Goal: Task Accomplishment & Management: Manage account settings

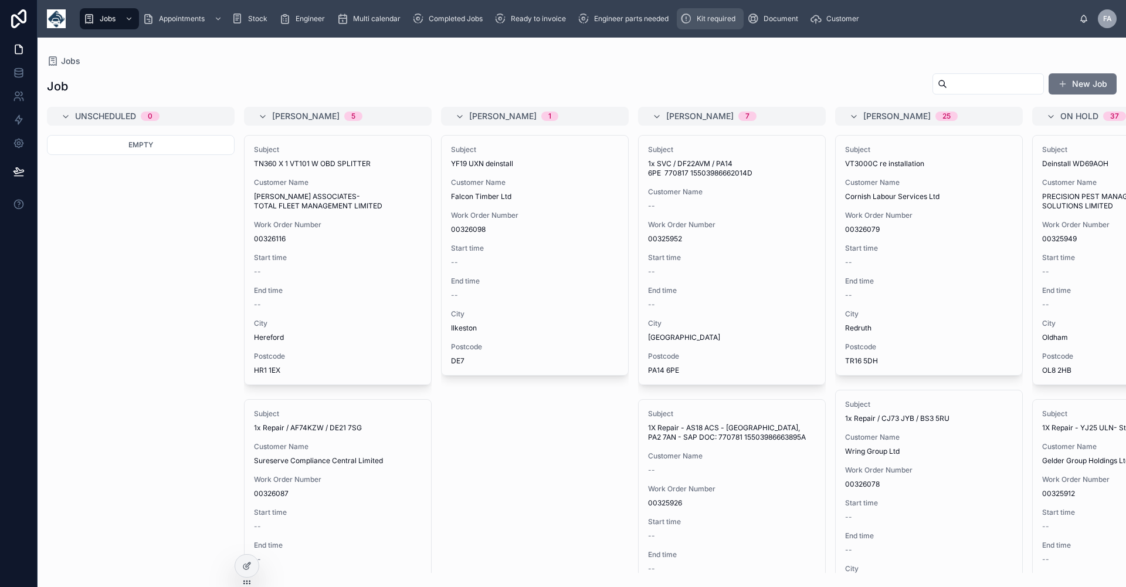
click at [726, 21] on span "Kit required" at bounding box center [716, 18] width 39 height 9
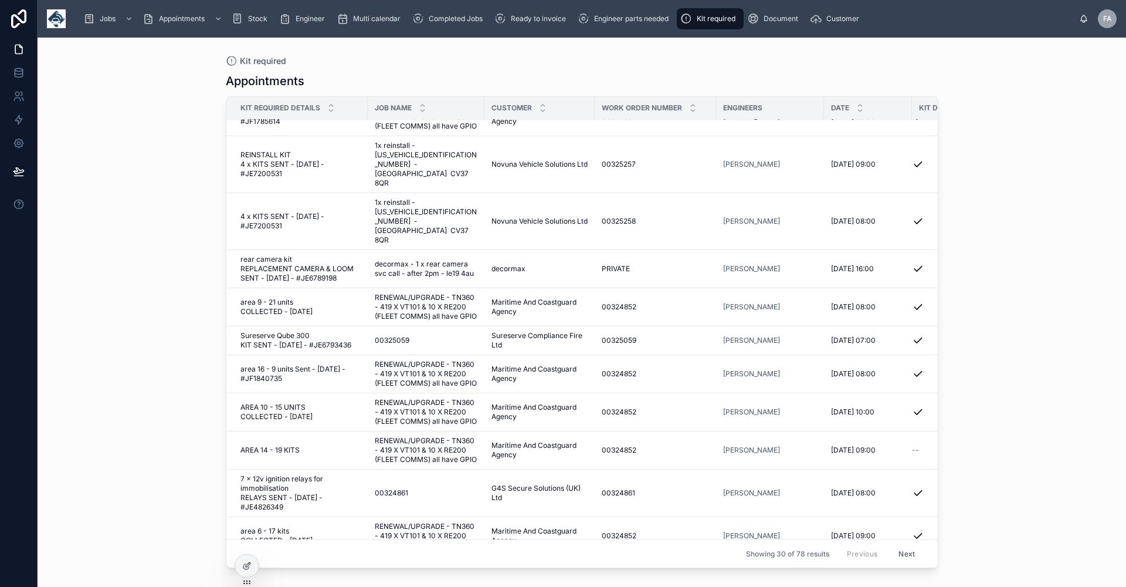
scroll to position [658, 0]
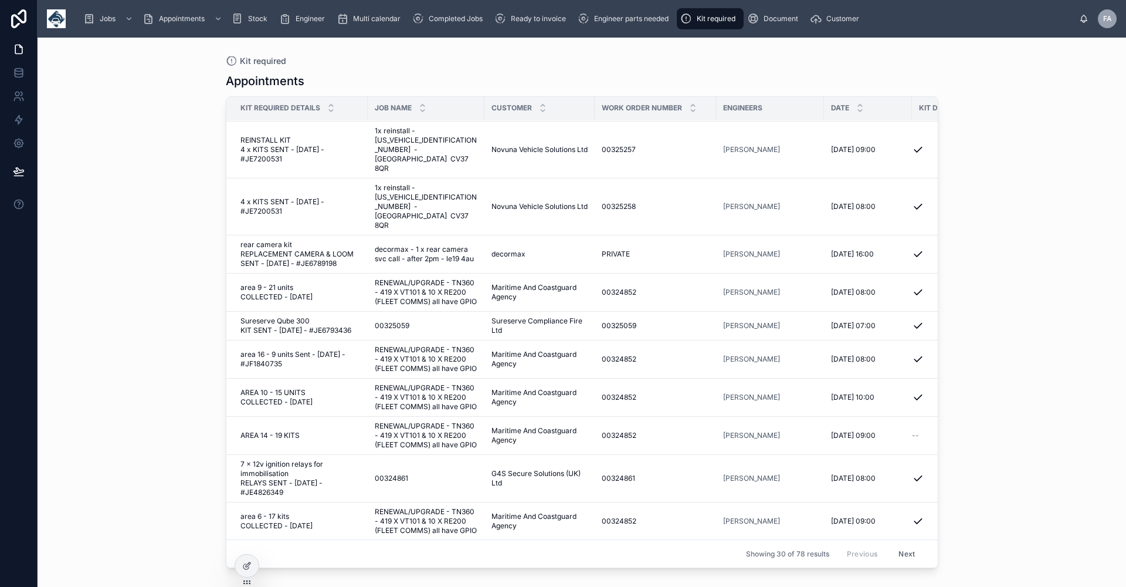
click at [900, 547] on button "Next" at bounding box center [906, 553] width 33 height 18
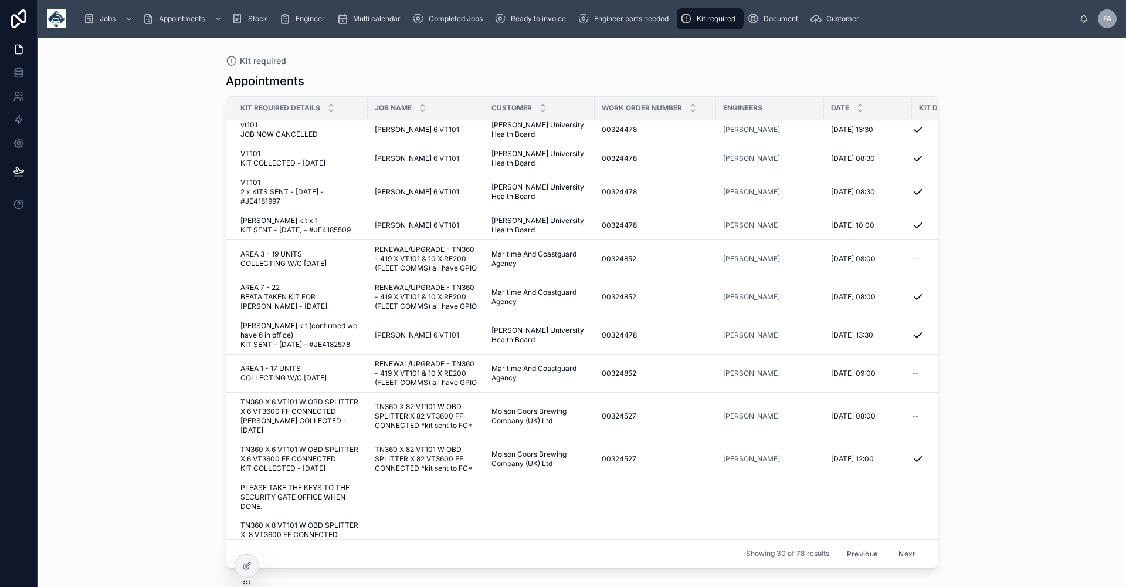
scroll to position [114, 0]
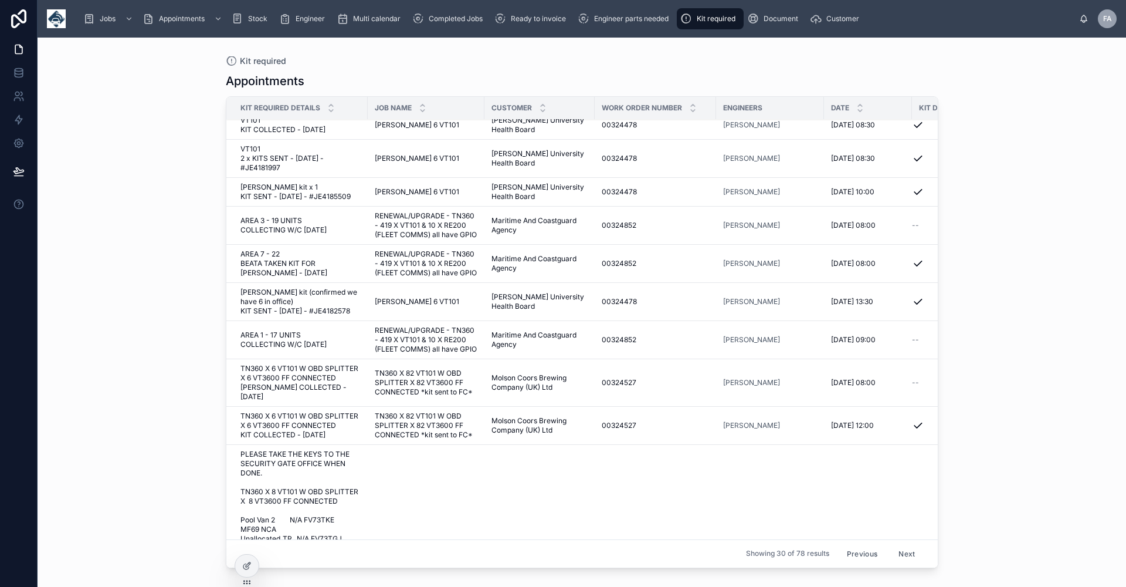
click at [281, 233] on span "AREA 3 - 19 UNITS COLLECTING W/C [DATE]" at bounding box center [301, 225] width 120 height 19
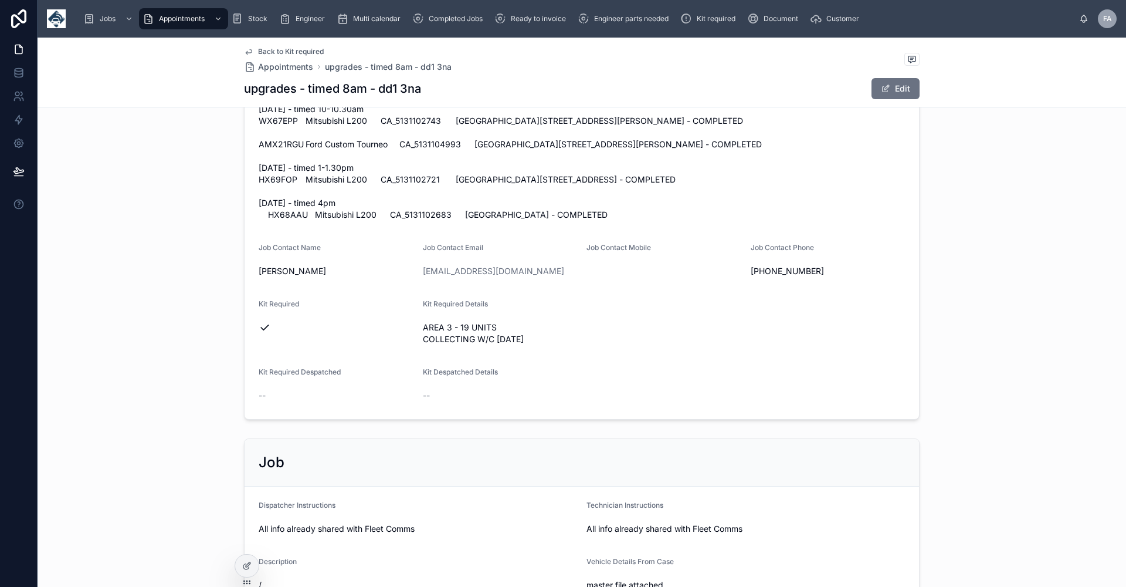
scroll to position [630, 0]
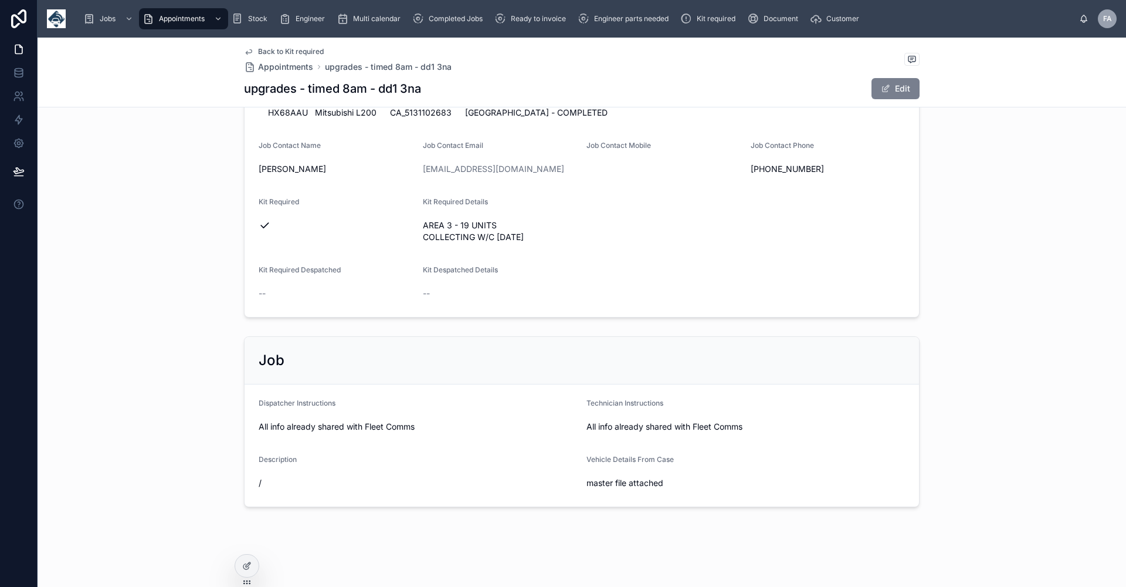
drag, startPoint x: 895, startPoint y: 90, endPoint x: 885, endPoint y: 90, distance: 10.6
click at [895, 90] on button "Edit" at bounding box center [896, 88] width 48 height 21
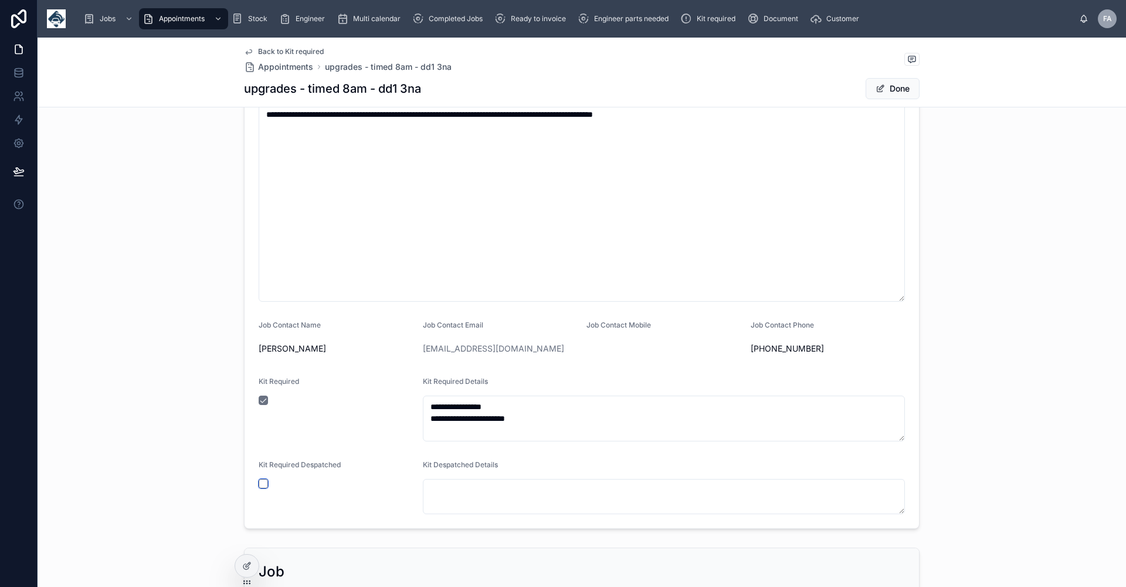
click at [259, 482] on button "button" at bounding box center [263, 483] width 9 height 9
click at [479, 431] on textarea "**********" at bounding box center [664, 418] width 483 height 46
type textarea "**********"
click at [897, 89] on button "Done" at bounding box center [893, 88] width 54 height 21
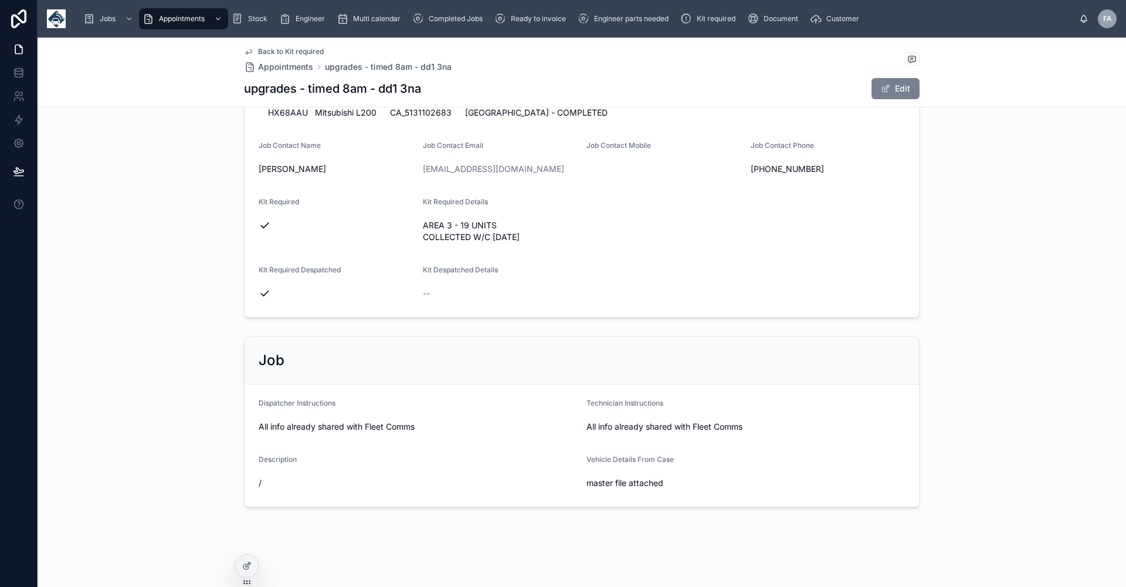
scroll to position [630, 0]
click at [302, 53] on span "Back to Kit required" at bounding box center [291, 51] width 66 height 9
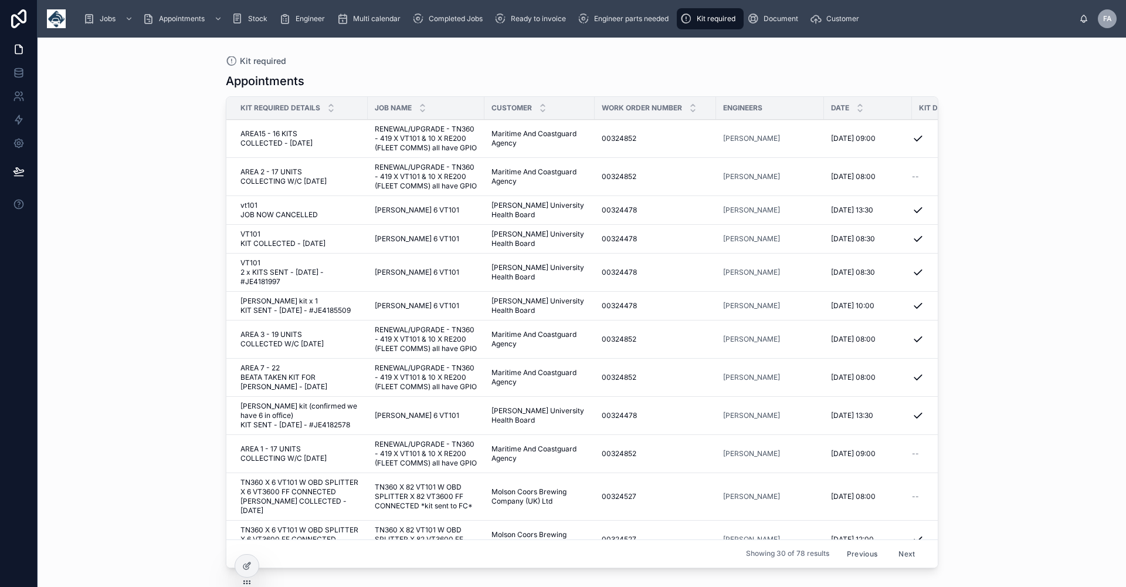
click at [271, 463] on span "AREA 1 - 17 UNITS COLLECTING W/C [DATE]" at bounding box center [301, 453] width 120 height 19
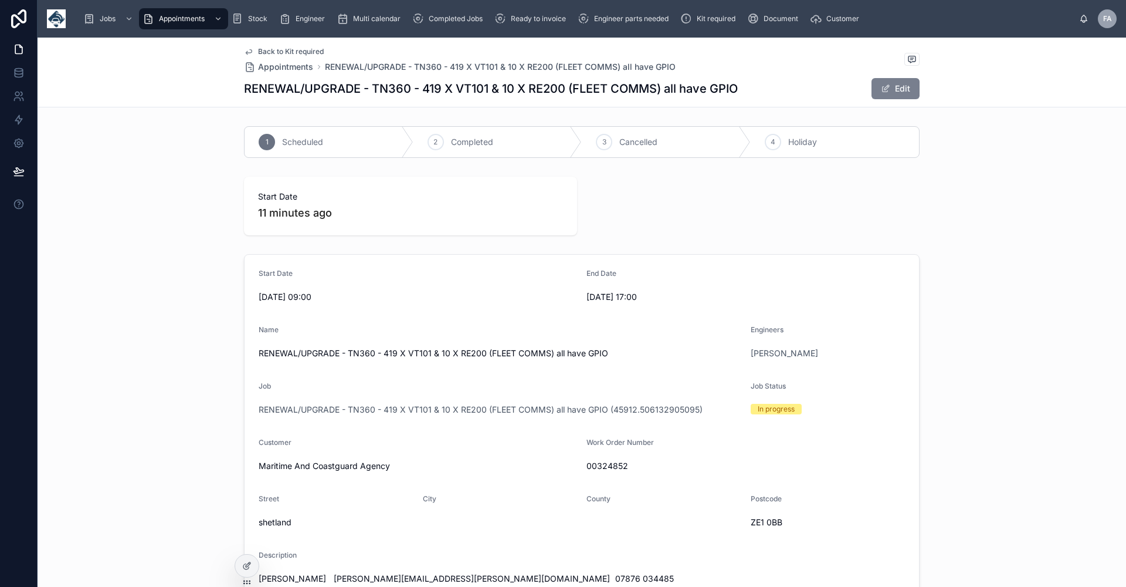
click at [893, 90] on button "Edit" at bounding box center [896, 88] width 48 height 21
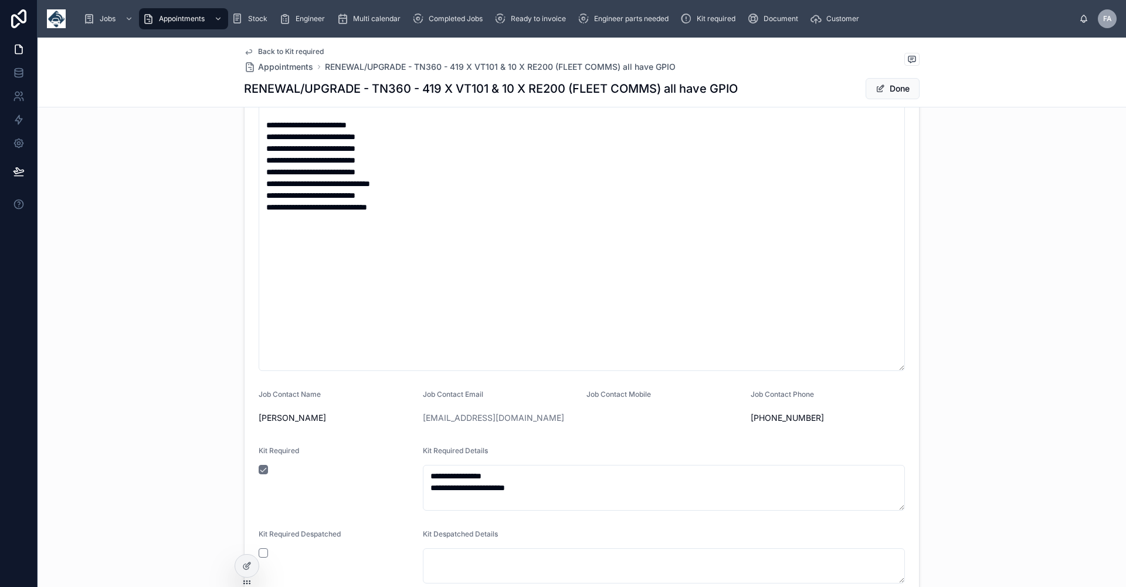
scroll to position [880, 0]
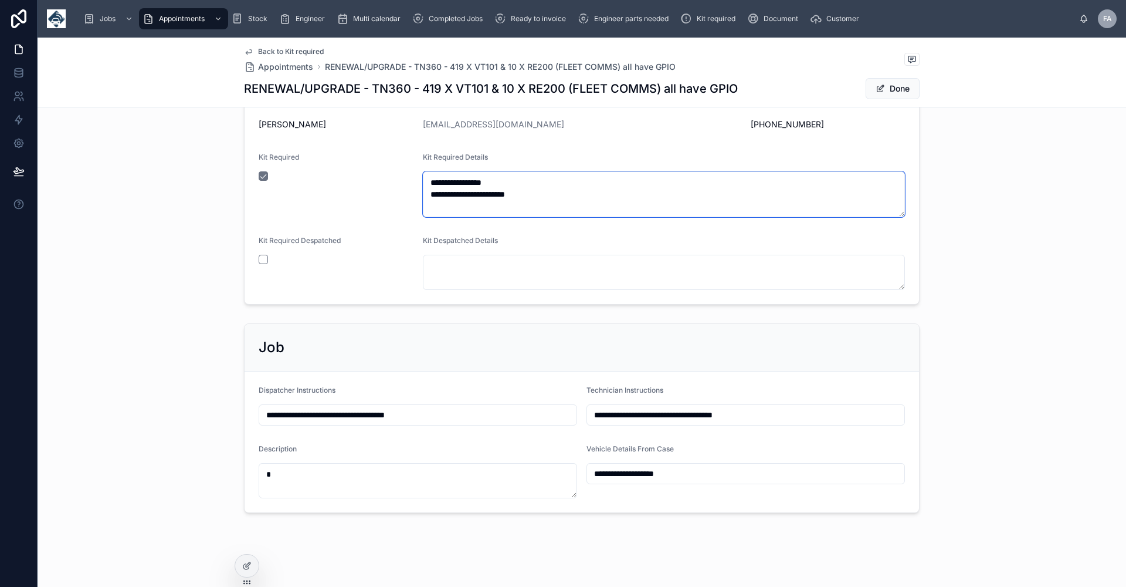
click at [478, 192] on textarea "**********" at bounding box center [664, 194] width 483 height 46
type textarea "**********"
click at [260, 256] on button "button" at bounding box center [263, 259] width 9 height 9
click at [898, 90] on button "Done" at bounding box center [893, 88] width 54 height 21
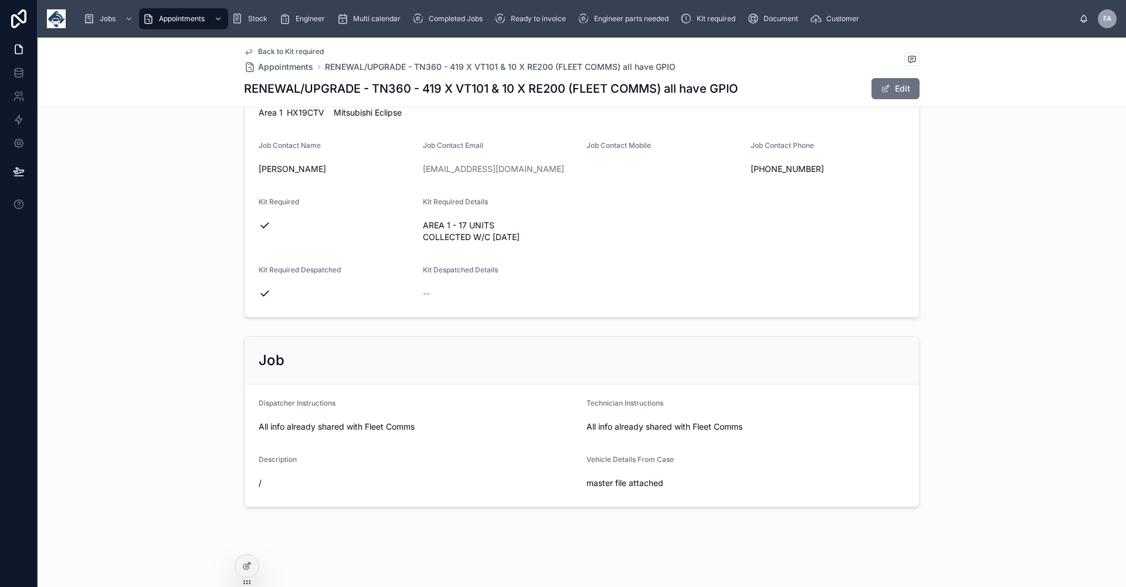
click at [290, 53] on span "Back to Kit required" at bounding box center [291, 51] width 66 height 9
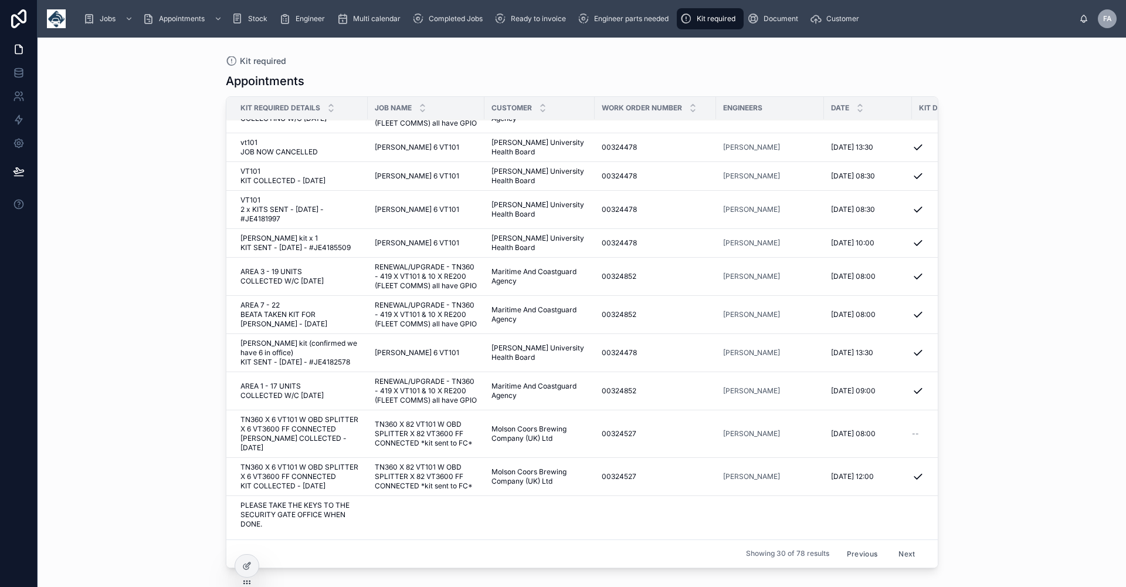
scroll to position [176, 0]
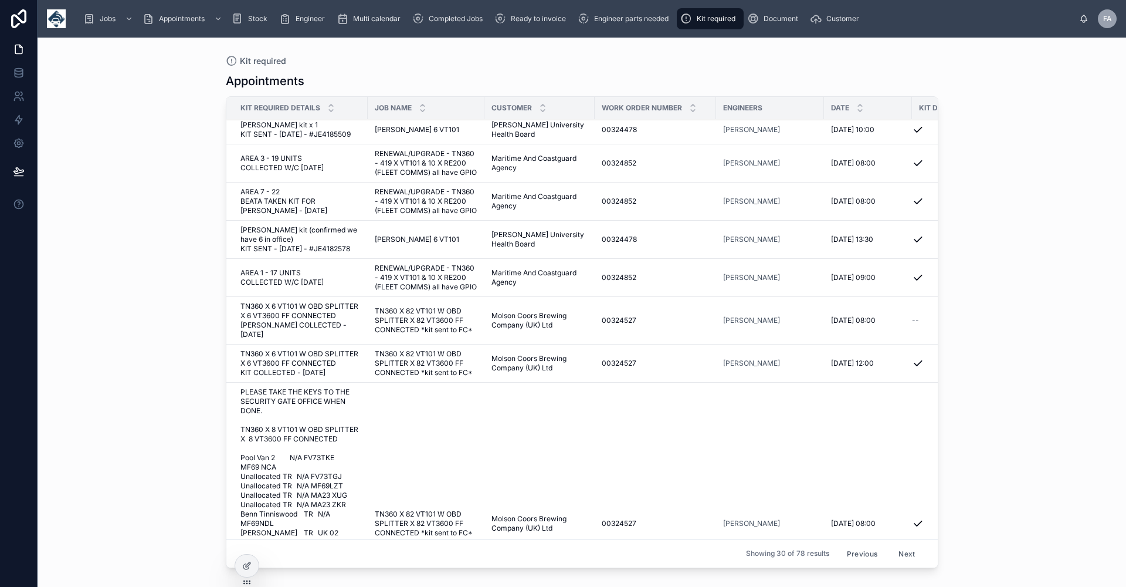
click at [297, 337] on span "TN360 X 6 VT101 W OBD SPLITTER X 6 VT3600 FF CONNECTED [PERSON_NAME] COLLECTED …" at bounding box center [301, 321] width 120 height 38
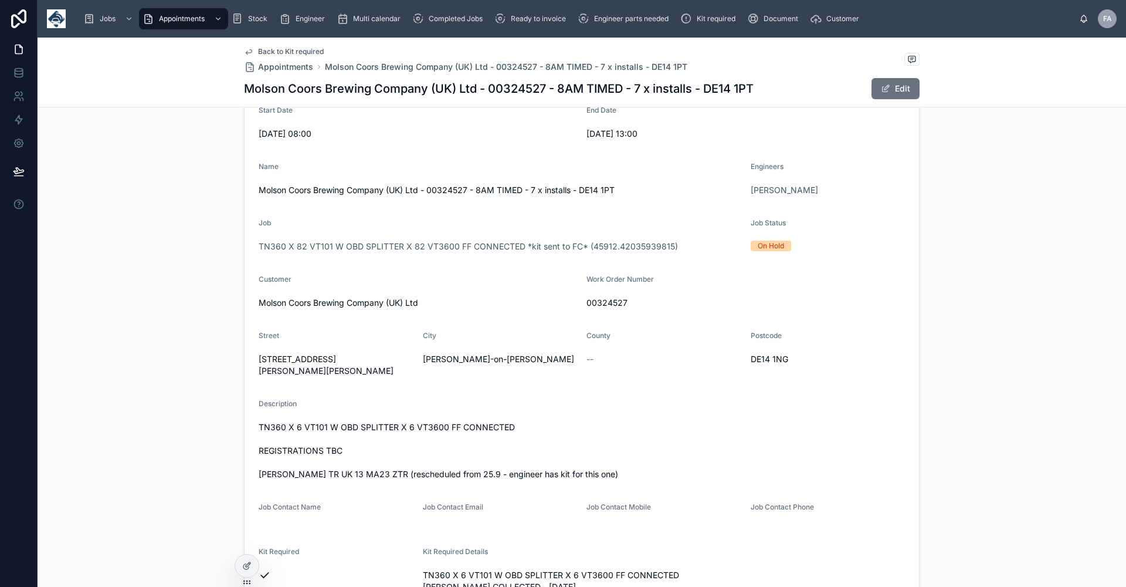
scroll to position [176, 0]
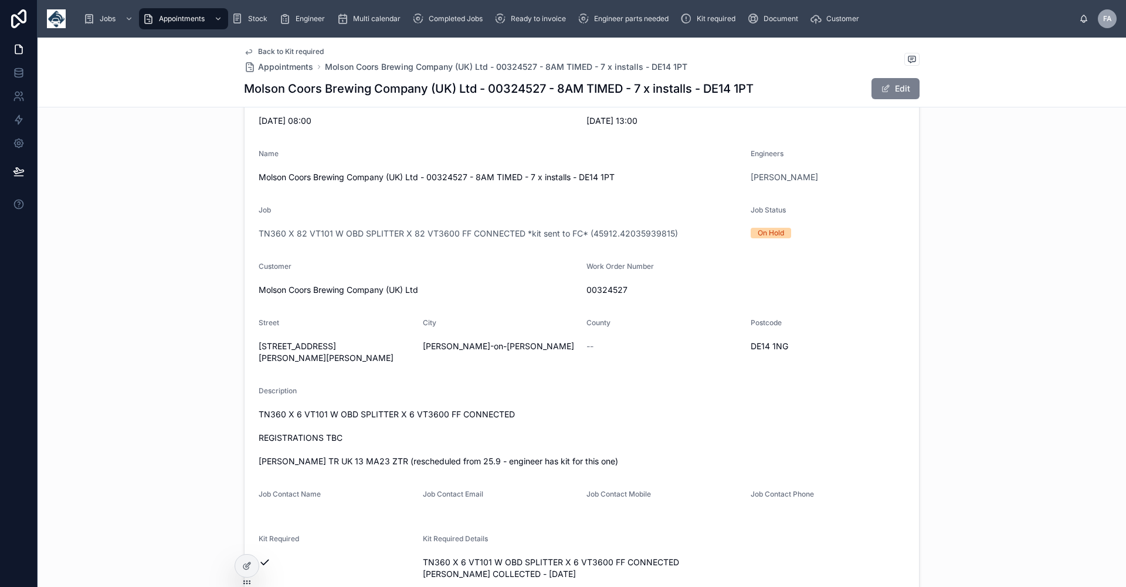
click at [890, 87] on button "Edit" at bounding box center [896, 88] width 48 height 21
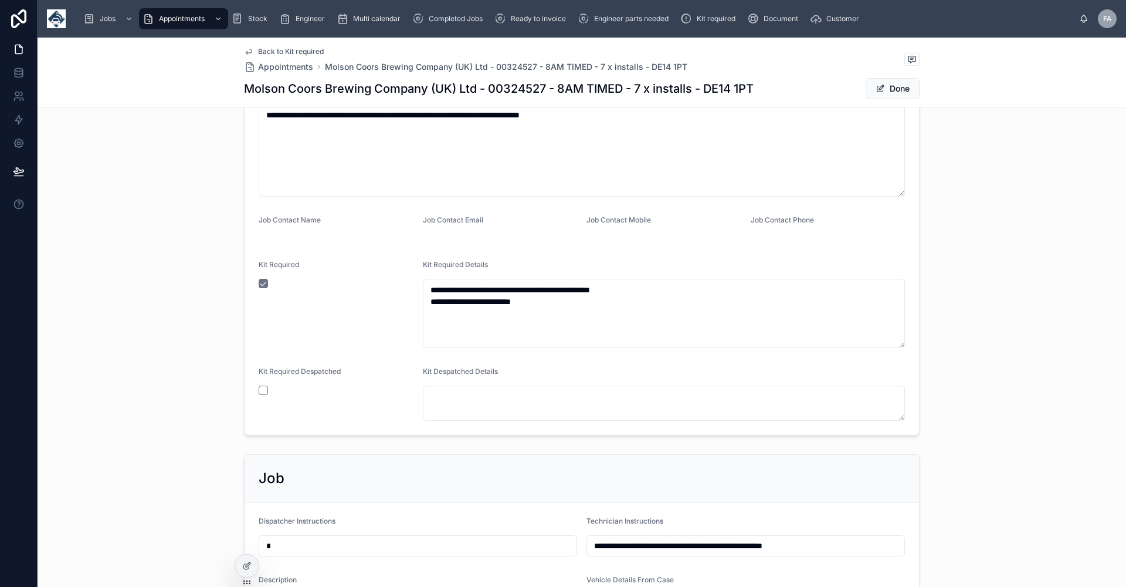
scroll to position [587, 0]
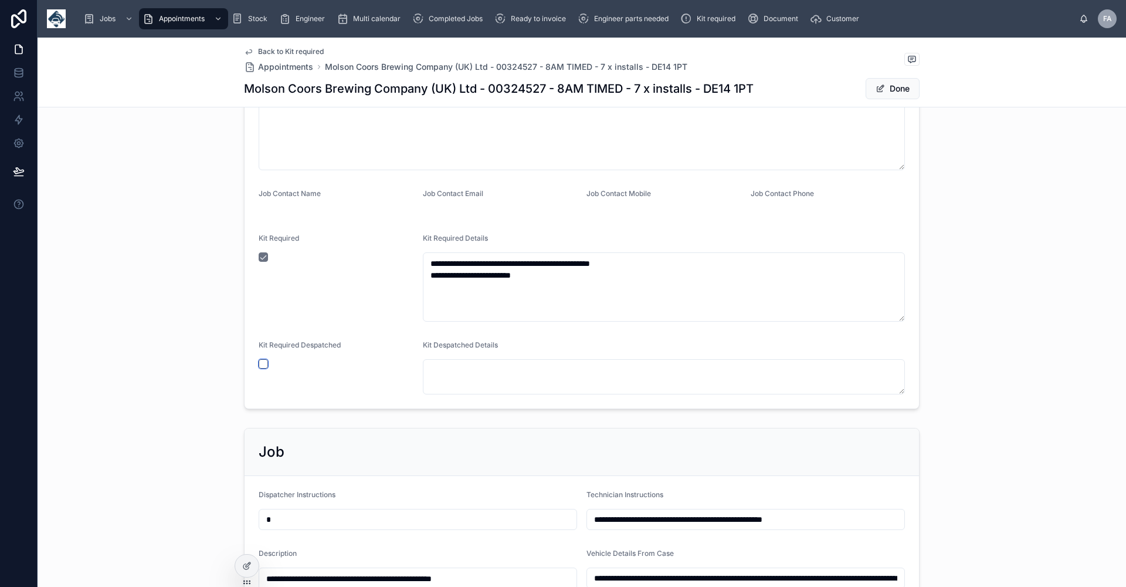
click at [260, 361] on button "button" at bounding box center [263, 363] width 9 height 9
type input "**********"
click at [898, 89] on button "Done" at bounding box center [893, 88] width 54 height 21
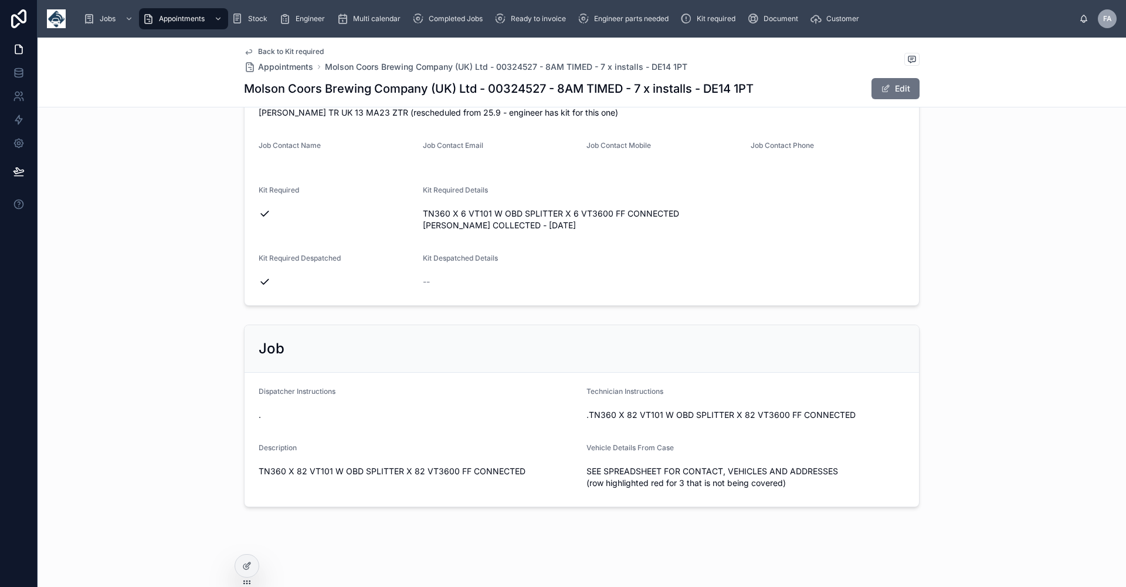
click at [293, 48] on span "Back to Kit required" at bounding box center [291, 51] width 66 height 9
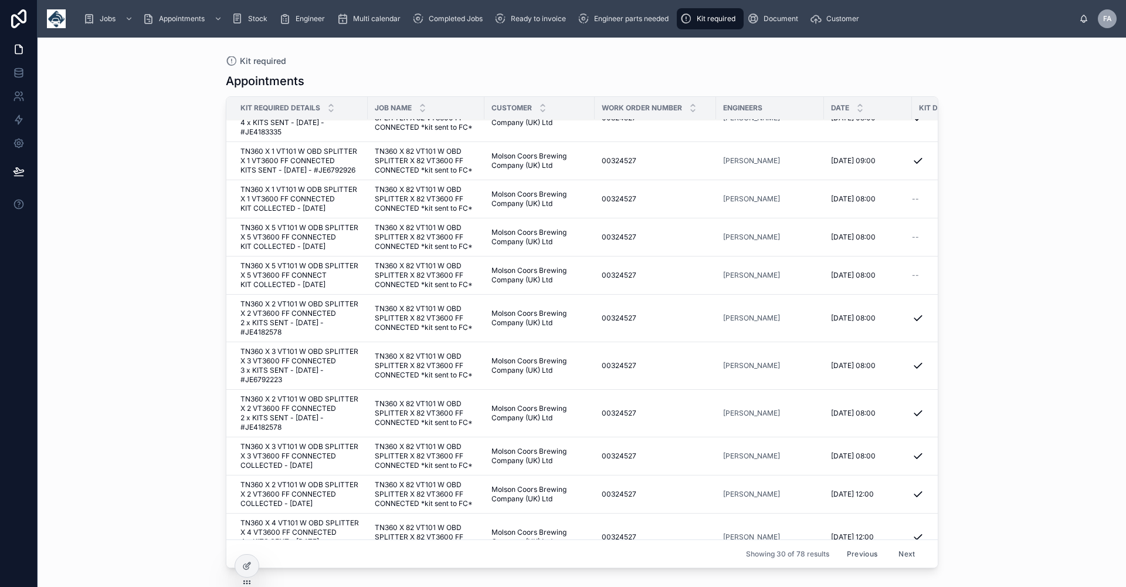
scroll to position [997, 0]
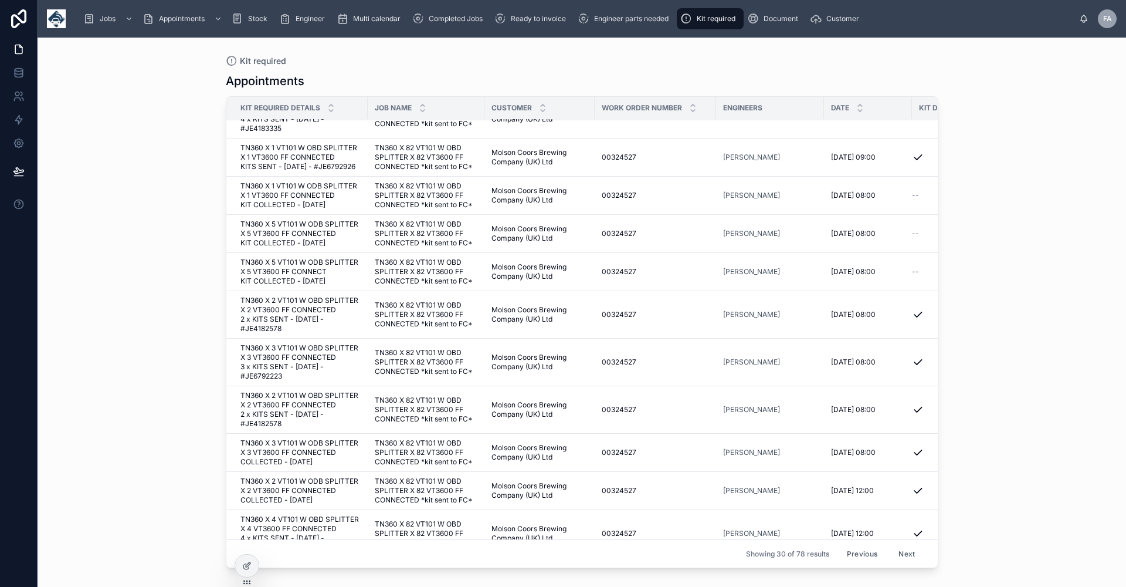
click at [338, 215] on td "TN360 X 1 VT101 W ODB SPLITTER X 1 VT3600 FF CONNECTED KIT COLLECTED - [DATE] T…" at bounding box center [296, 196] width 141 height 38
click at [285, 209] on span "TN360 X 1 VT101 W ODB SPLITTER X 1 VT3600 FF CONNECTED KIT COLLECTED - [DATE]" at bounding box center [301, 195] width 120 height 28
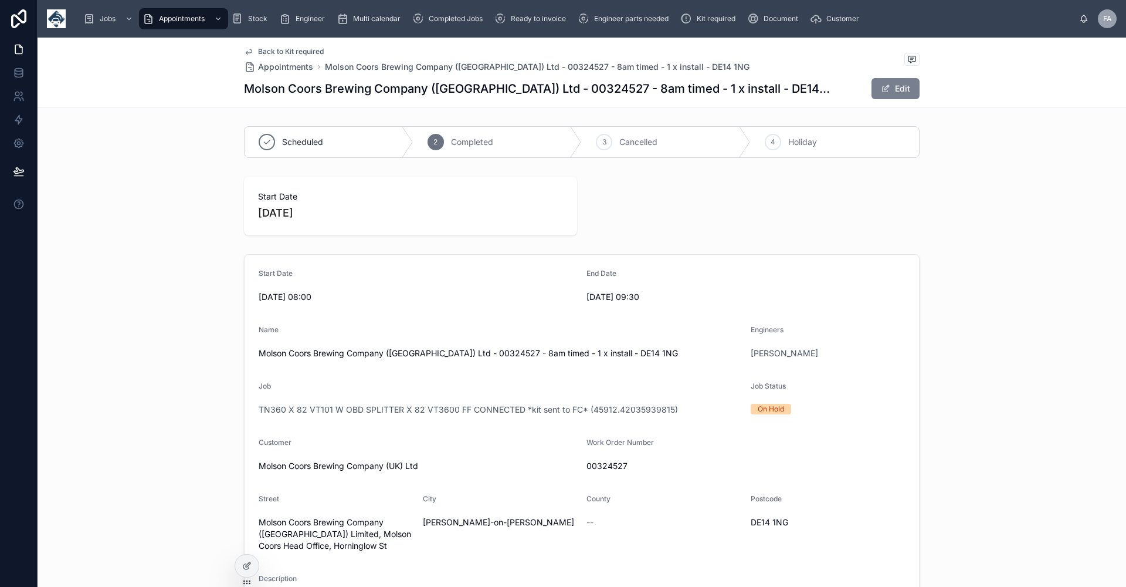
click at [889, 84] on button "Edit" at bounding box center [896, 88] width 48 height 21
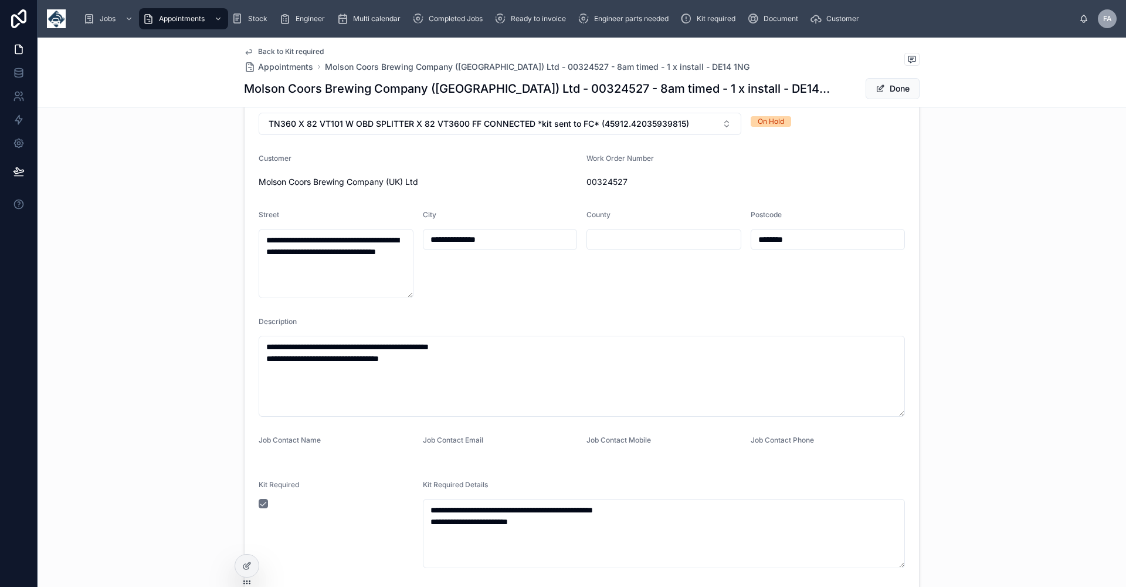
scroll to position [587, 0]
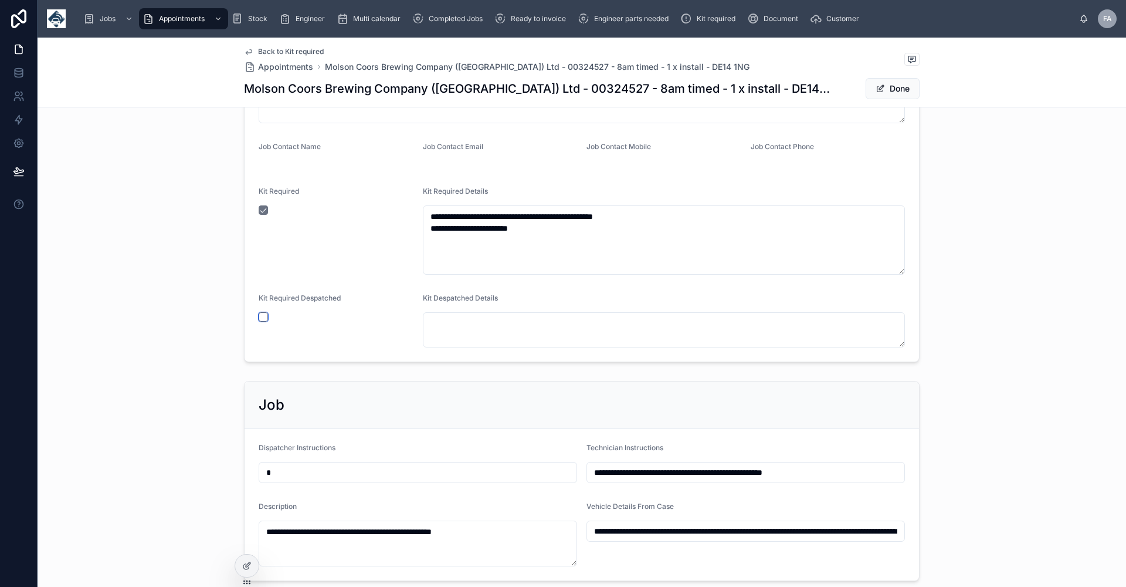
click at [260, 316] on button "button" at bounding box center [263, 316] width 9 height 9
type input "**********"
click at [899, 90] on button "Done" at bounding box center [893, 88] width 54 height 21
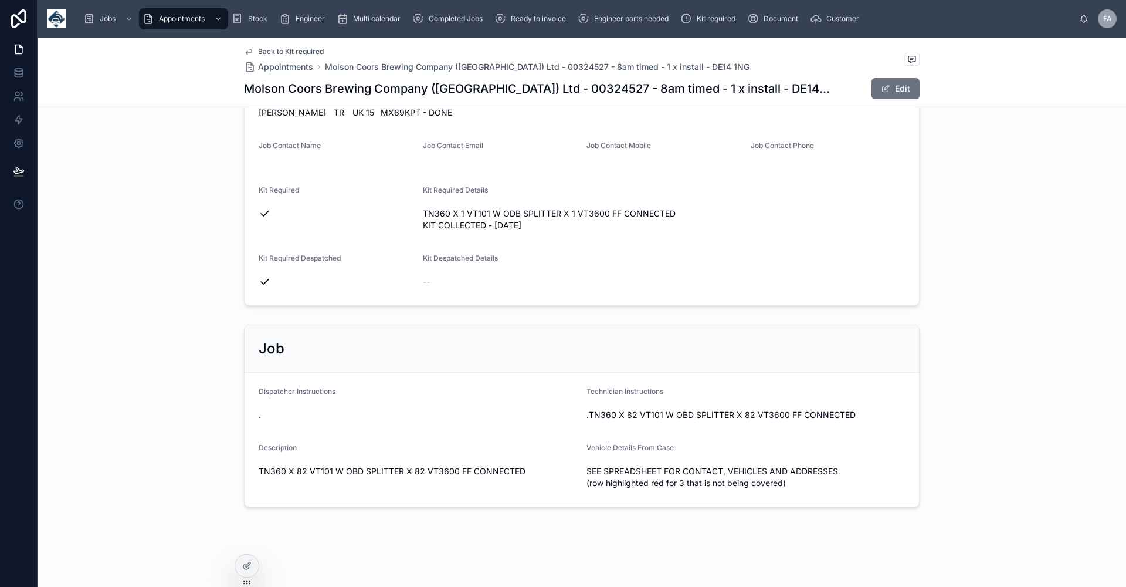
click at [280, 51] on span "Back to Kit required" at bounding box center [291, 51] width 66 height 9
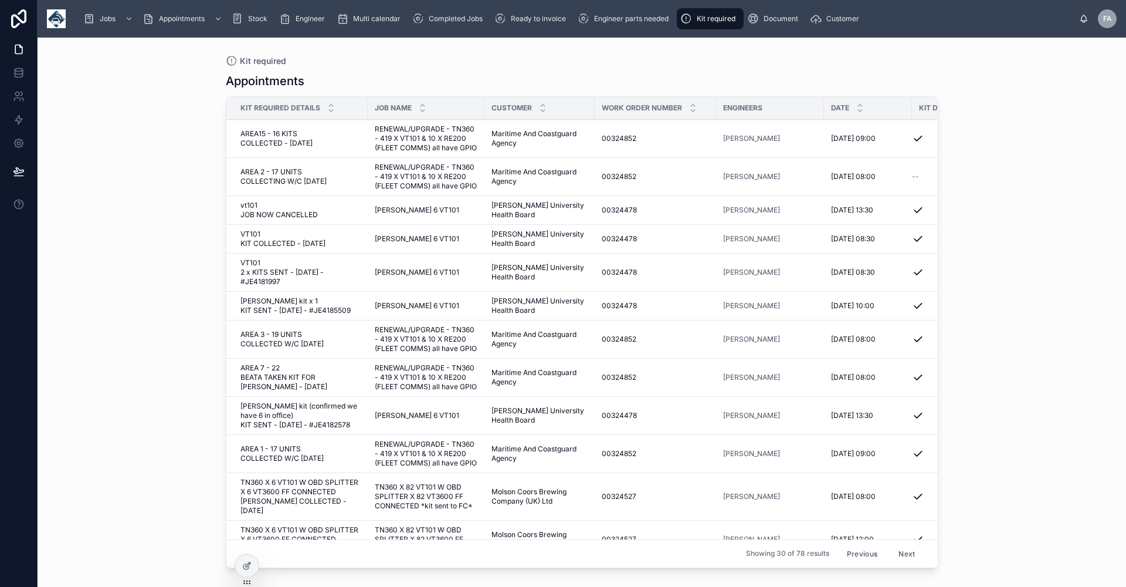
click at [286, 173] on span "AREA 2 - 17 UNITS COLLECTING W/C [DATE]" at bounding box center [301, 176] width 120 height 19
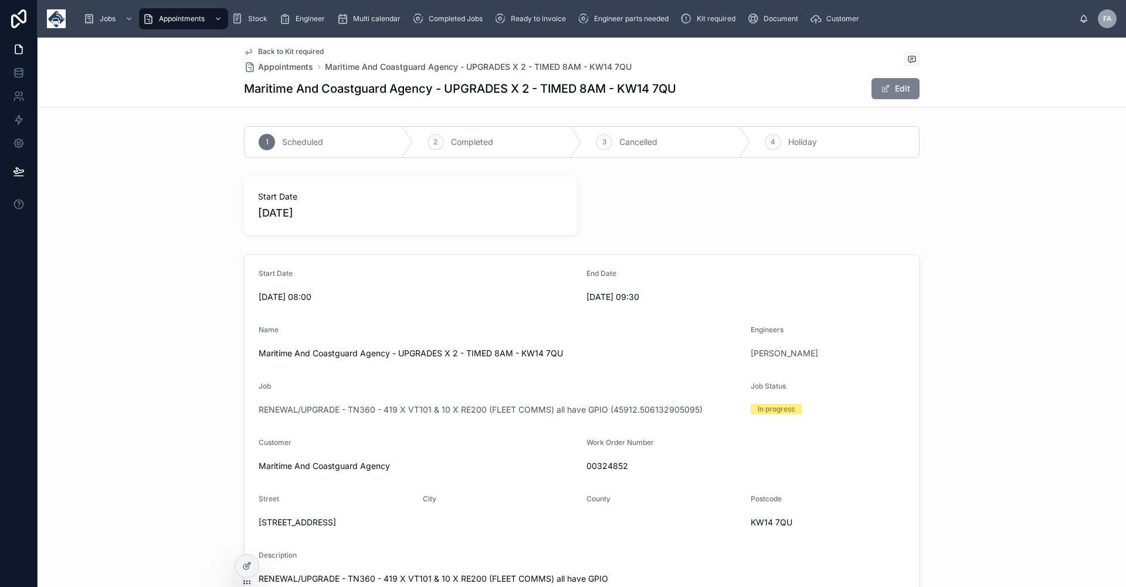
click at [892, 89] on button "Edit" at bounding box center [896, 88] width 48 height 21
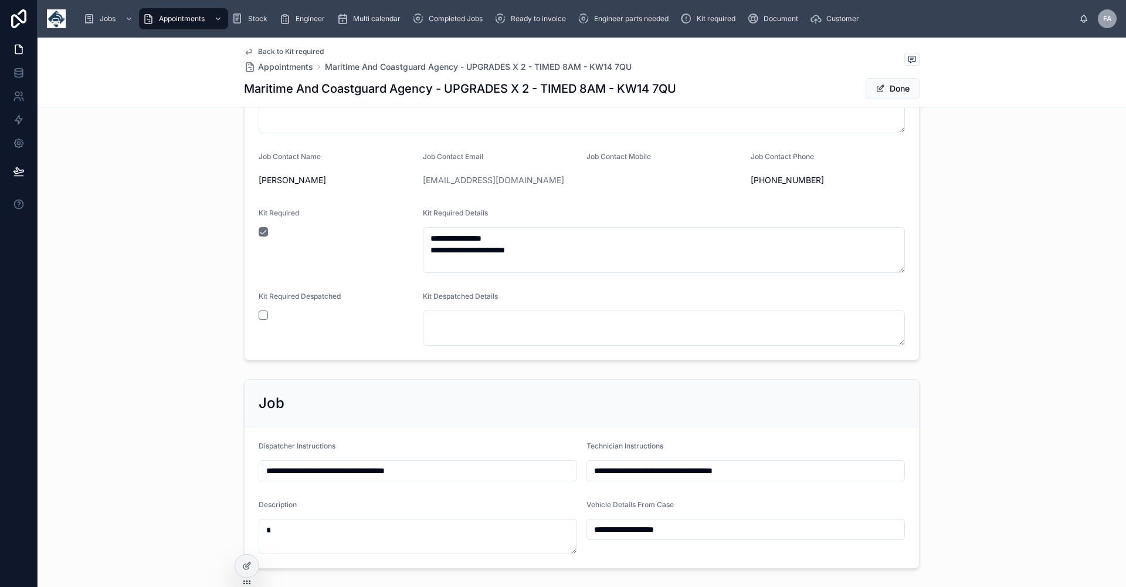
scroll to position [767, 0]
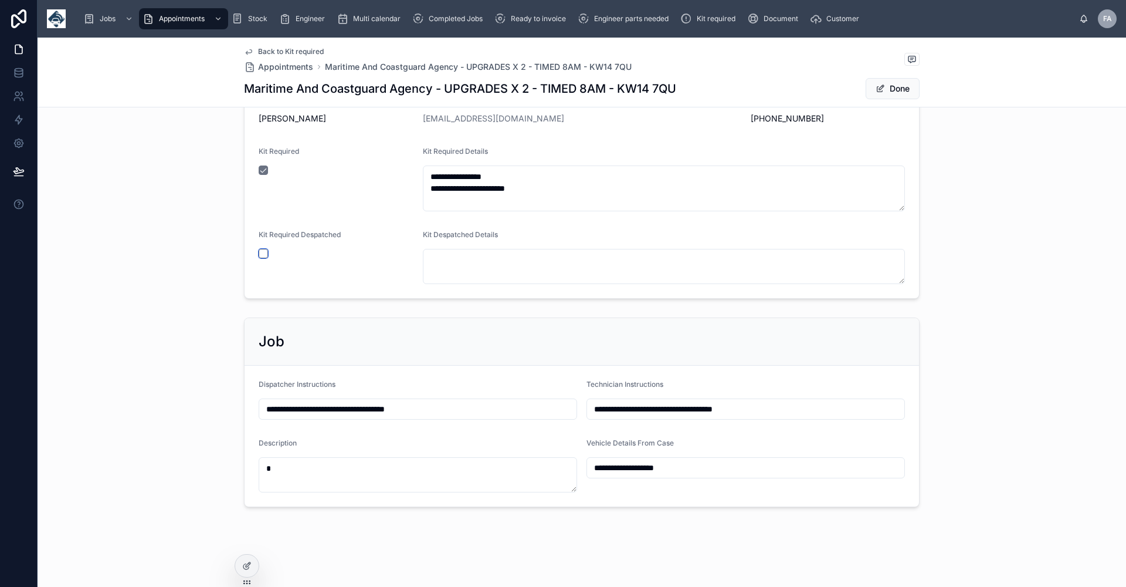
click at [260, 252] on button "button" at bounding box center [263, 253] width 9 height 9
click at [892, 85] on button "Done" at bounding box center [893, 88] width 54 height 21
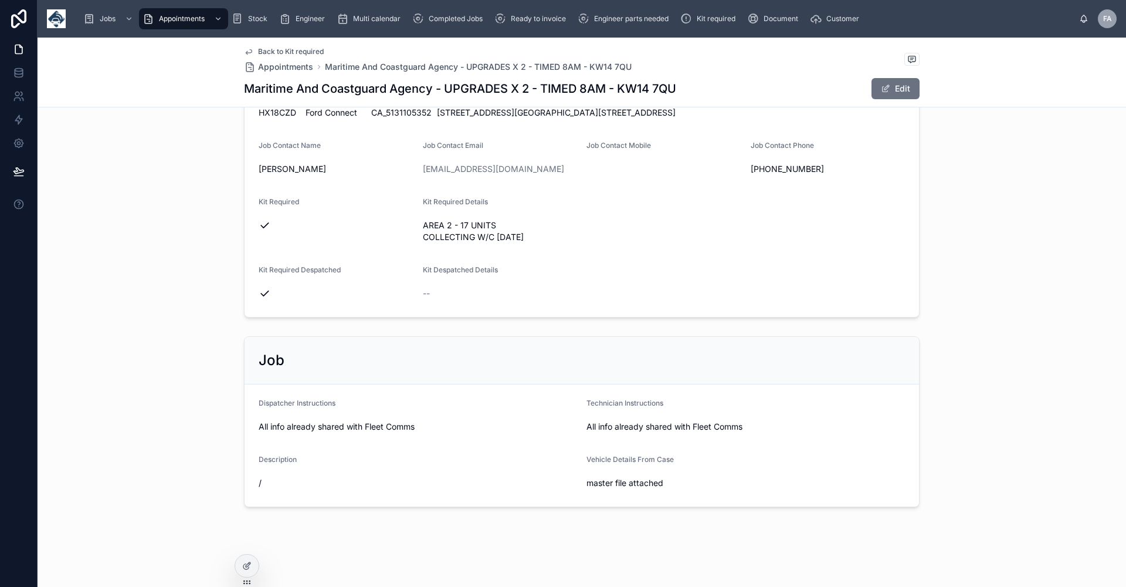
click at [273, 49] on span "Back to Kit required" at bounding box center [291, 51] width 66 height 9
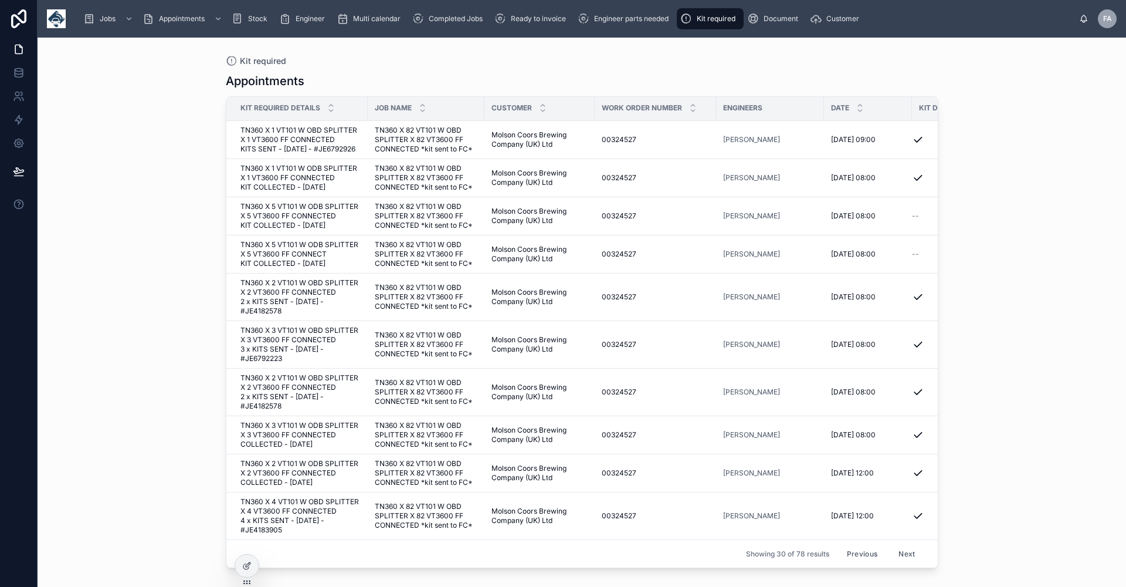
scroll to position [1080, 0]
click at [290, 211] on span "TN360 X 5 VT101 W ODB SPLITTER X 5 VT3600 FF CONNECTED KIT COLLECTED - [DATE]" at bounding box center [301, 216] width 120 height 28
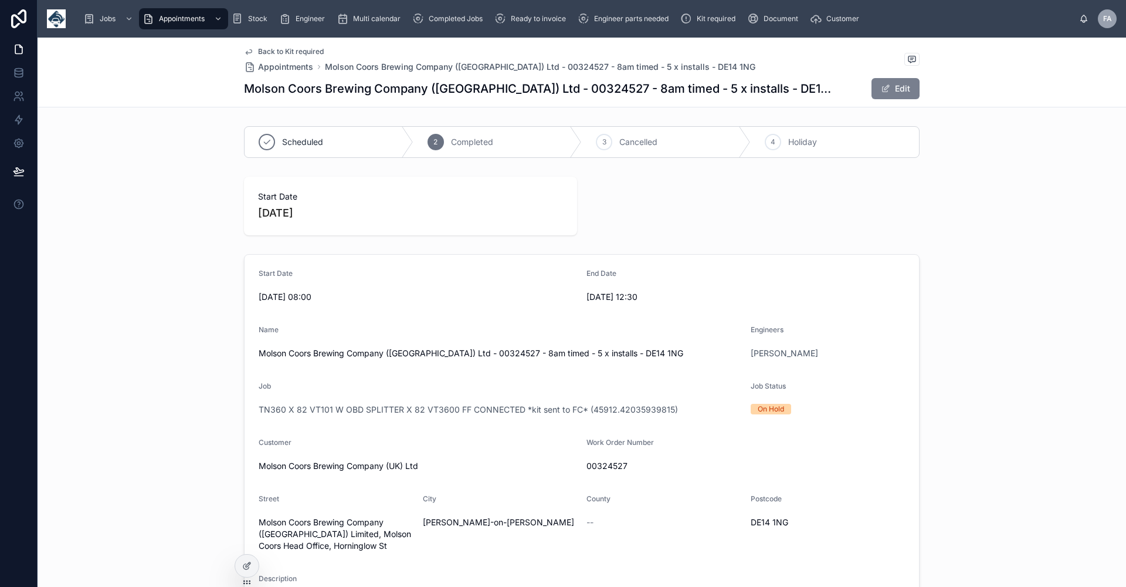
click at [892, 86] on button "Edit" at bounding box center [896, 88] width 48 height 21
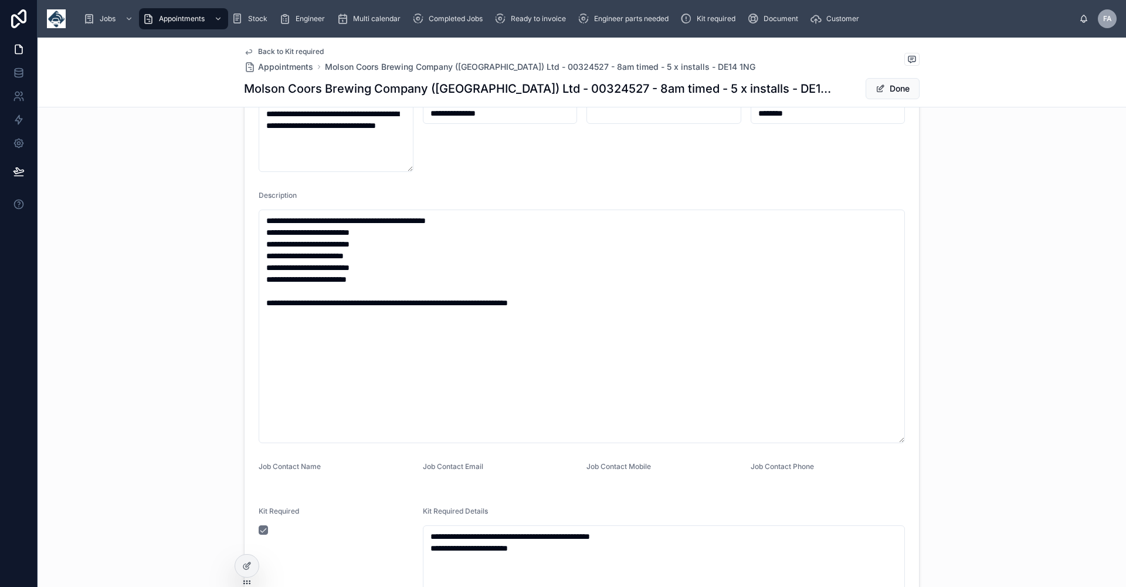
scroll to position [587, 0]
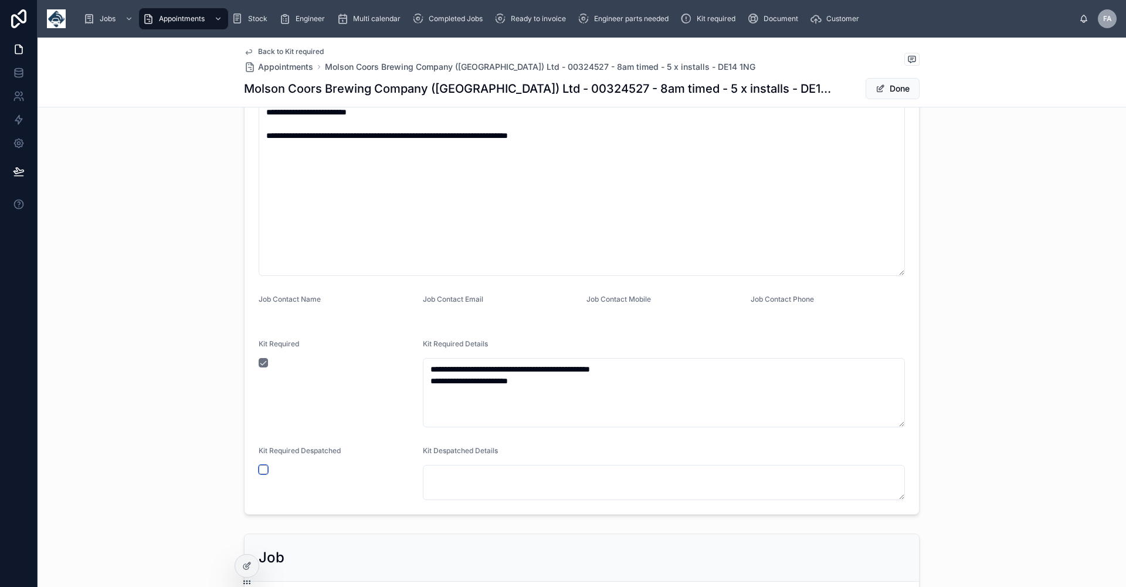
click at [259, 467] on button "button" at bounding box center [263, 469] width 9 height 9
type input "**********"
click at [899, 88] on button "Done" at bounding box center [893, 88] width 54 height 21
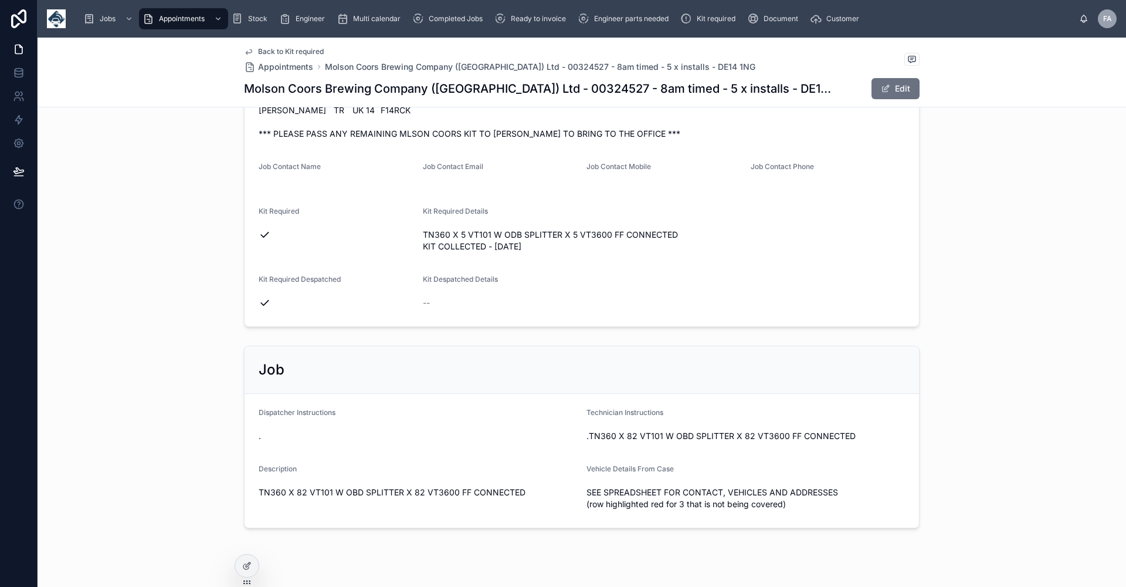
click at [289, 50] on span "Back to Kit required" at bounding box center [291, 51] width 66 height 9
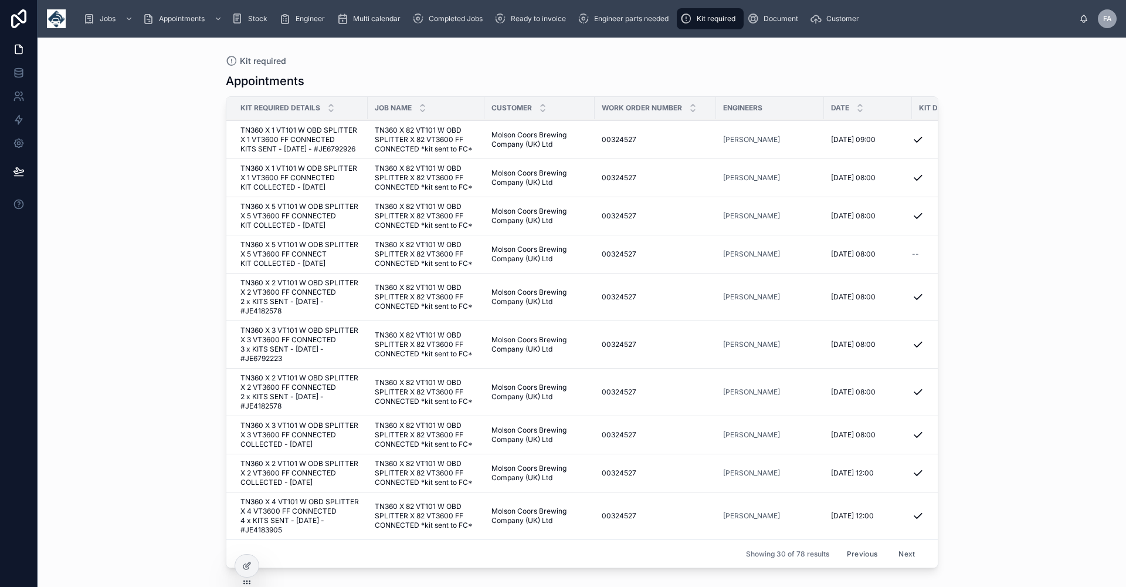
scroll to position [1056, 0]
click at [287, 268] on span "TN360 X 5 VT101 W ODB SPLITTER X 5 VT3600 FF CONNECT KIT COLLECTED - [DATE]" at bounding box center [301, 254] width 120 height 28
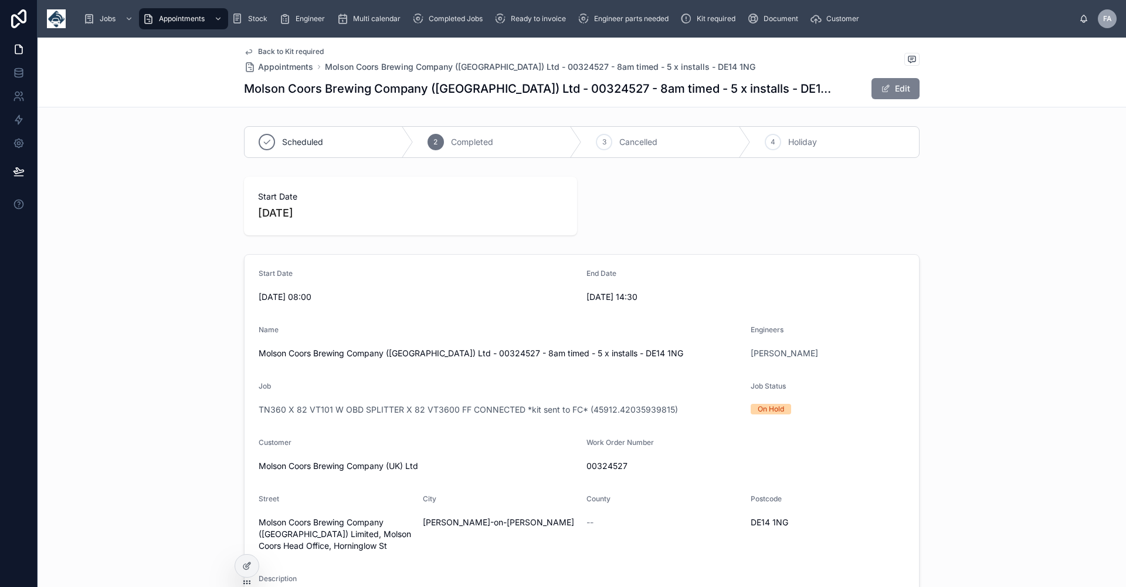
click at [891, 90] on button "Edit" at bounding box center [896, 88] width 48 height 21
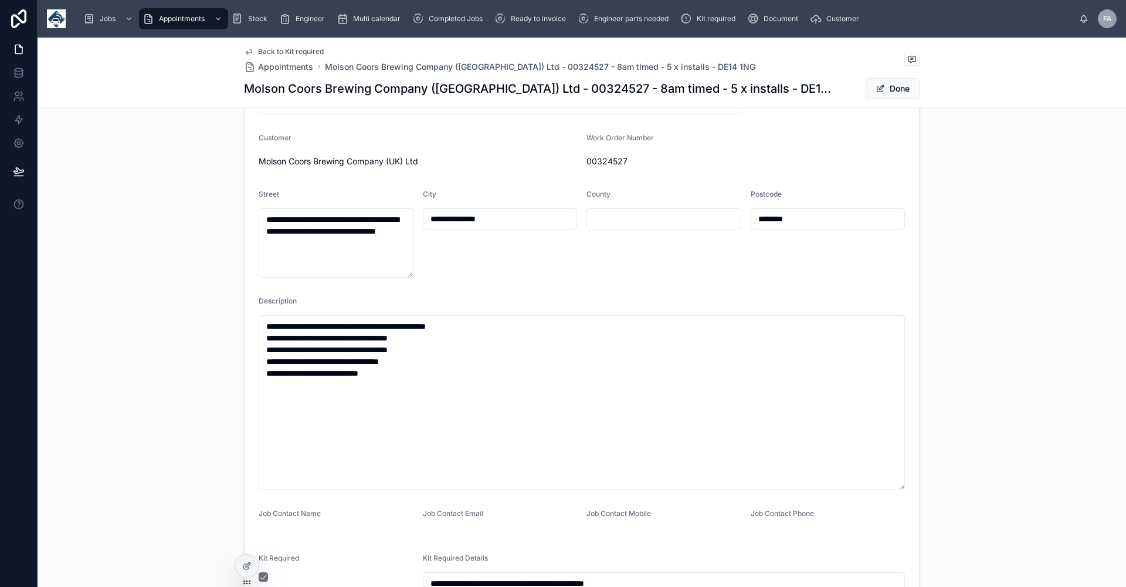
scroll to position [528, 0]
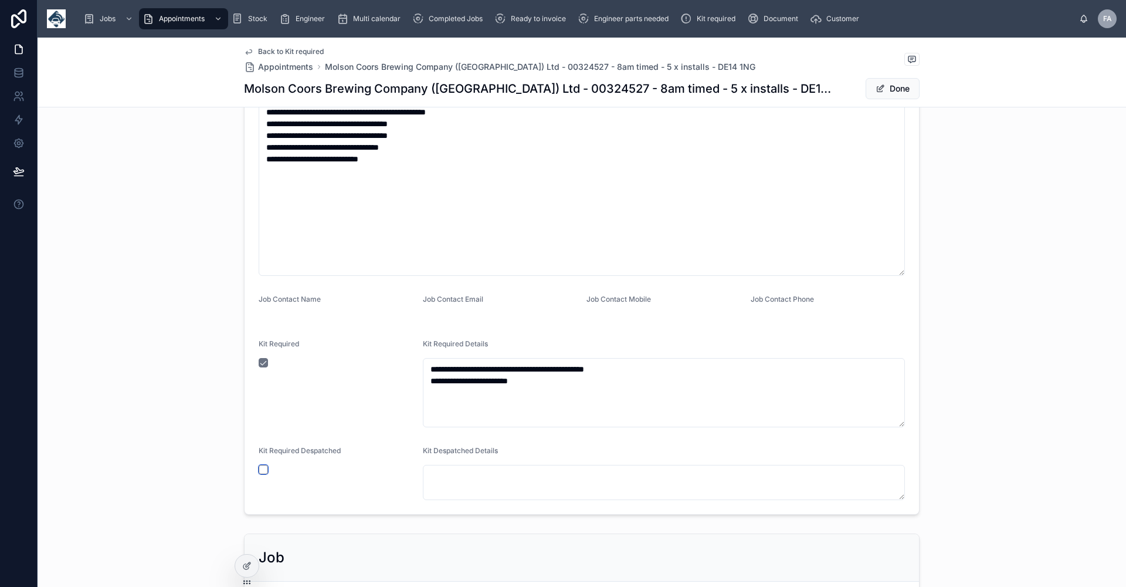
click at [260, 469] on button "button" at bounding box center [263, 469] width 9 height 9
type input "**********"
click at [900, 92] on button "Done" at bounding box center [893, 88] width 54 height 21
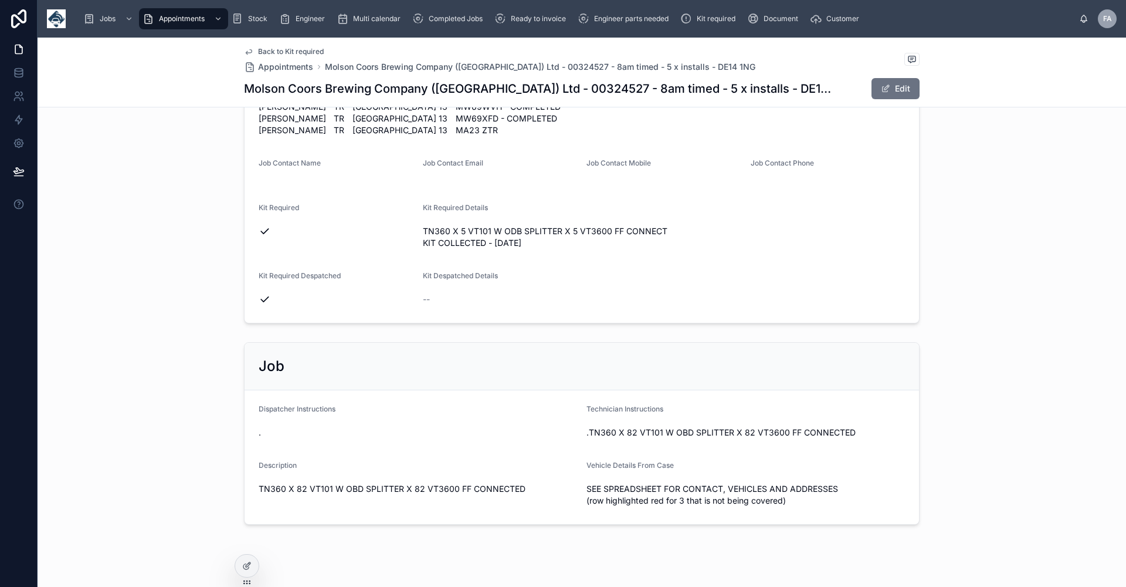
scroll to position [536, 0]
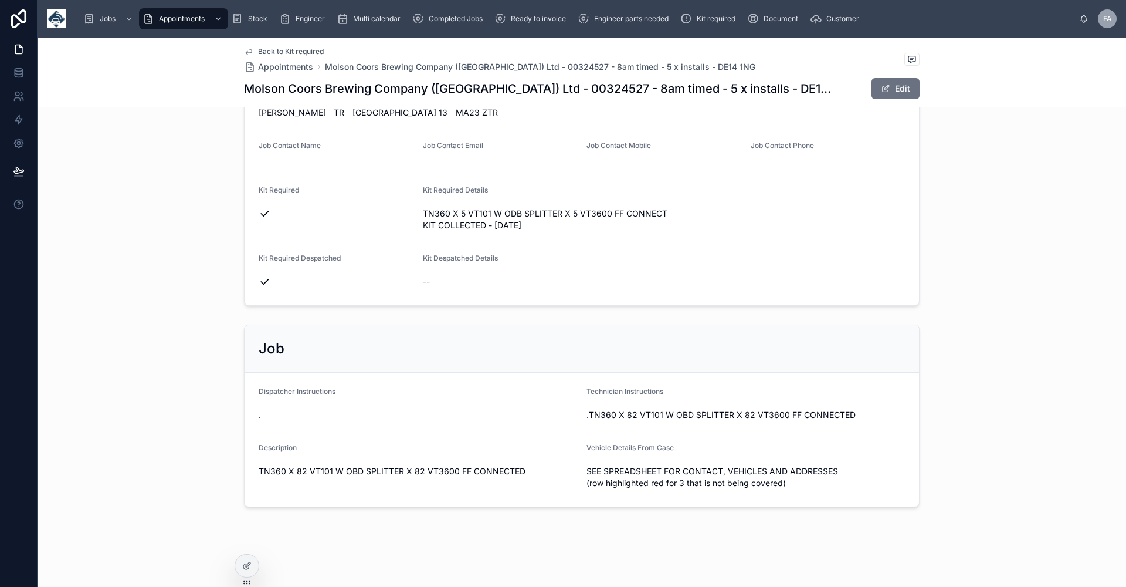
click at [297, 52] on span "Back to Kit required" at bounding box center [291, 51] width 66 height 9
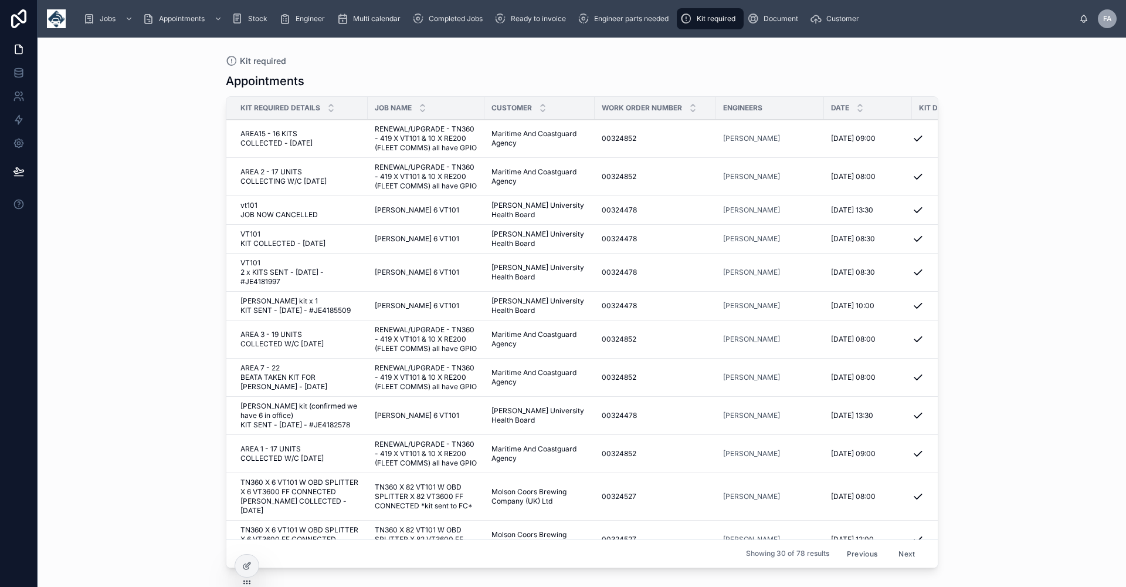
click at [852, 544] on button "Previous" at bounding box center [862, 553] width 47 height 18
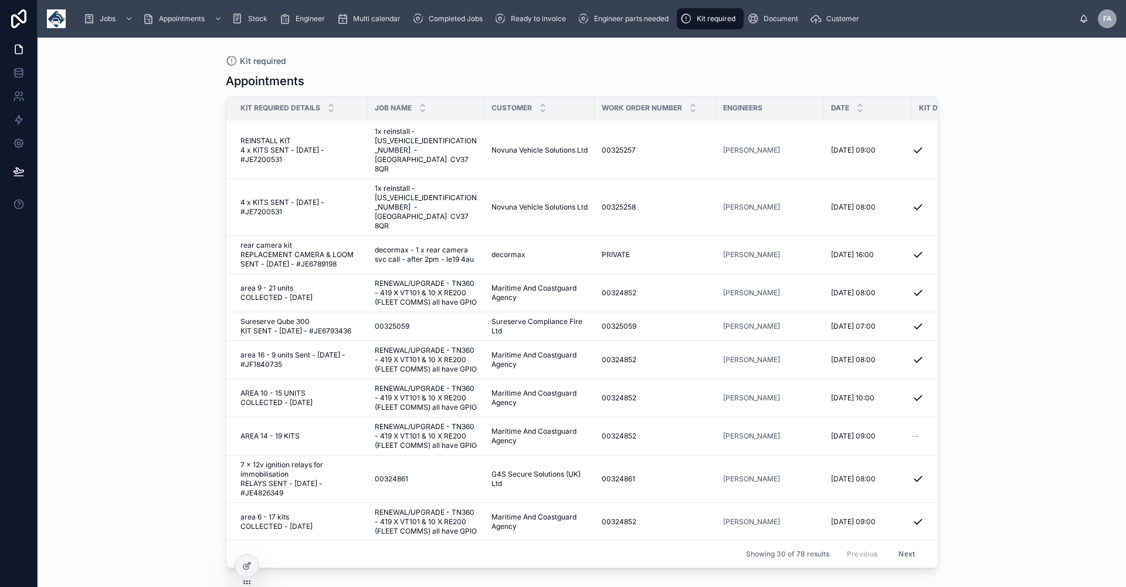
scroll to position [658, 0]
click at [894, 547] on button "Next" at bounding box center [906, 553] width 33 height 18
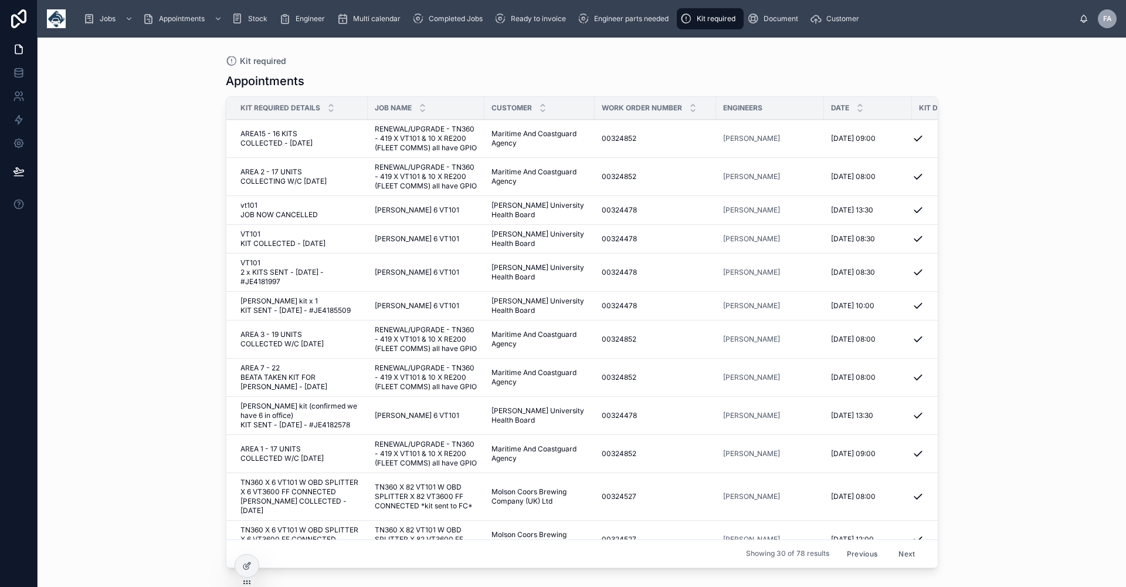
click at [897, 548] on button "Next" at bounding box center [906, 553] width 33 height 18
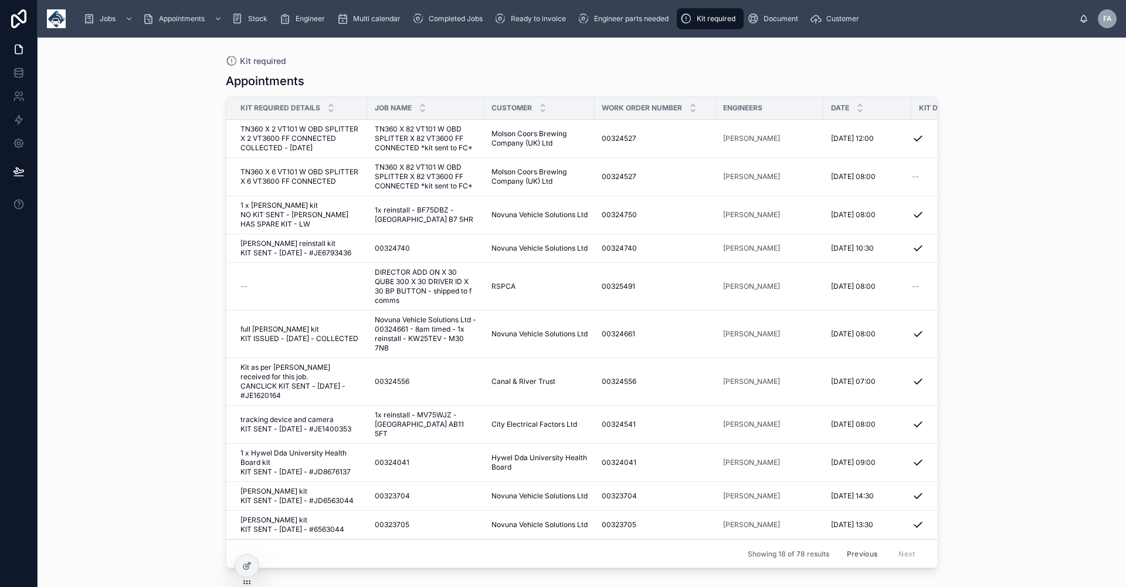
click at [401, 305] on span "DIRECTOR ADD ON X 30 QUBE 300 X 30 DRIVER ID X 30 BP BUTTON - shipped to f comms" at bounding box center [426, 286] width 103 height 38
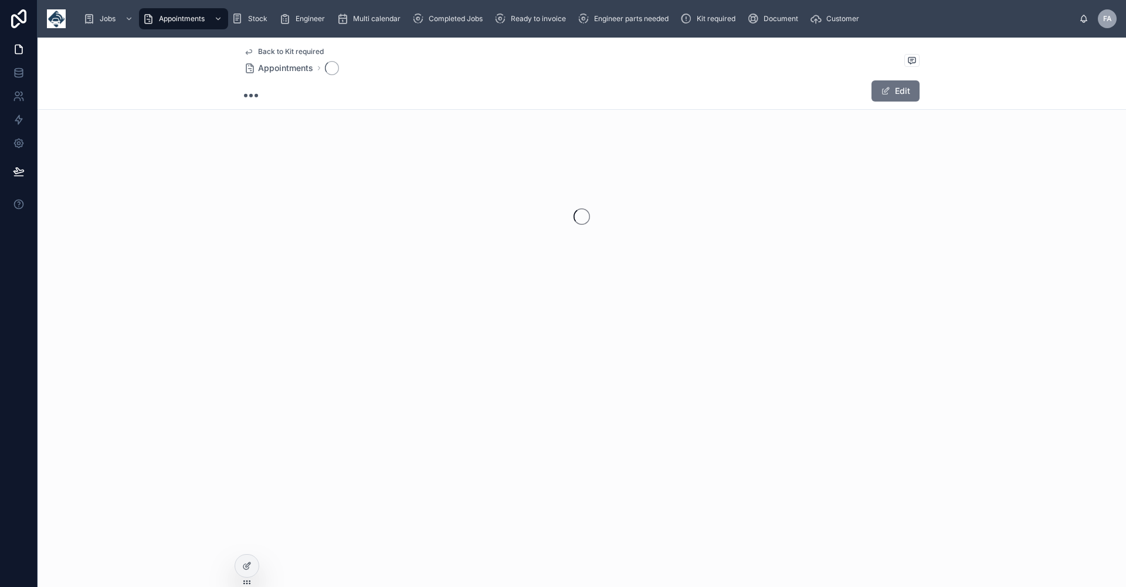
click at [401, 307] on div at bounding box center [582, 216] width 1089 height 185
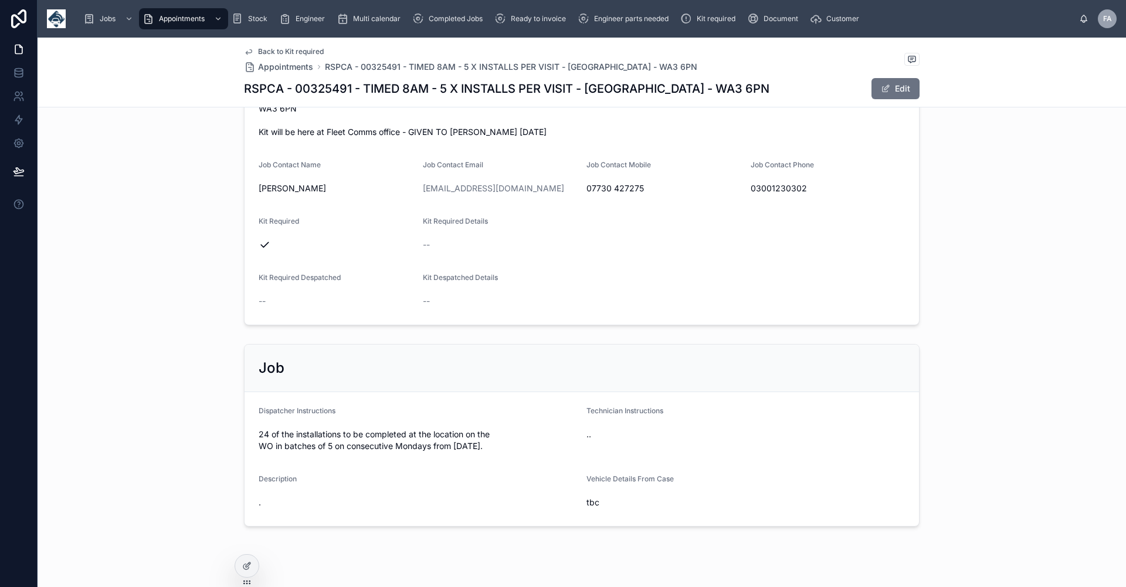
scroll to position [583, 0]
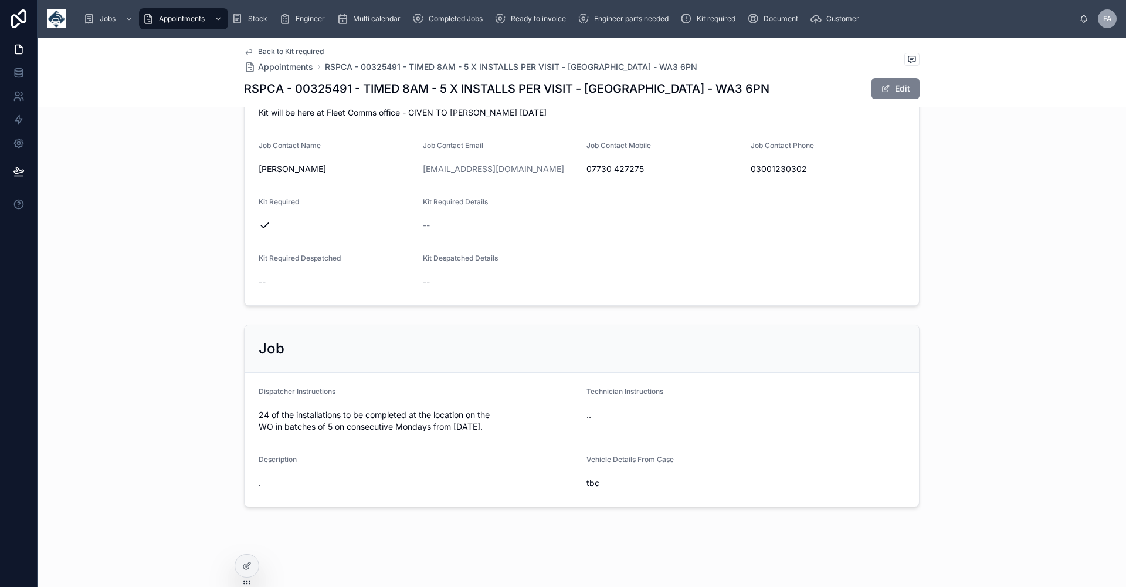
click at [902, 86] on button "Edit" at bounding box center [896, 88] width 48 height 21
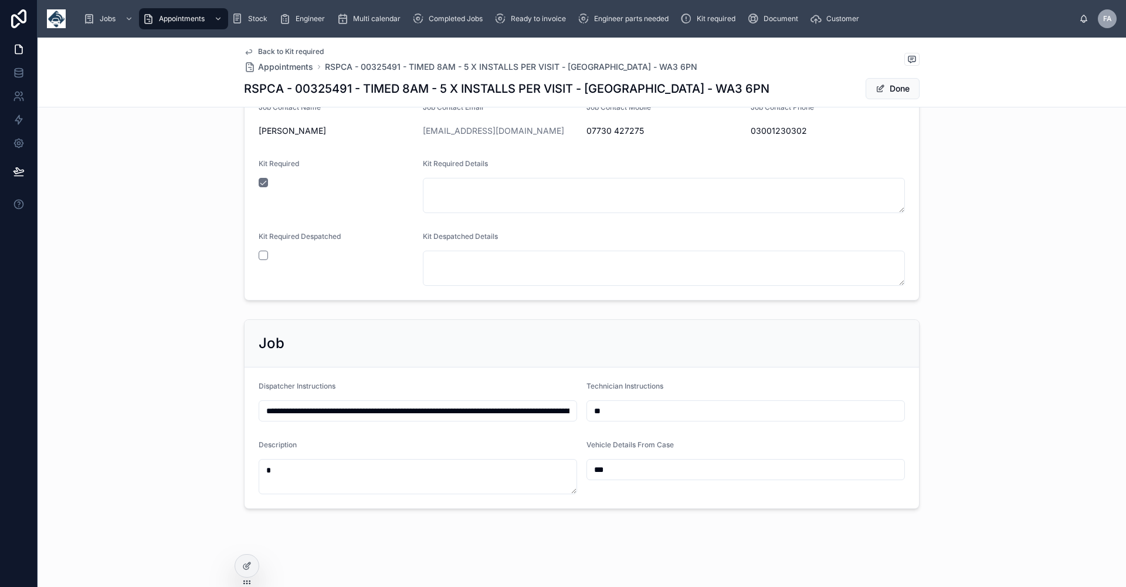
scroll to position [699, 0]
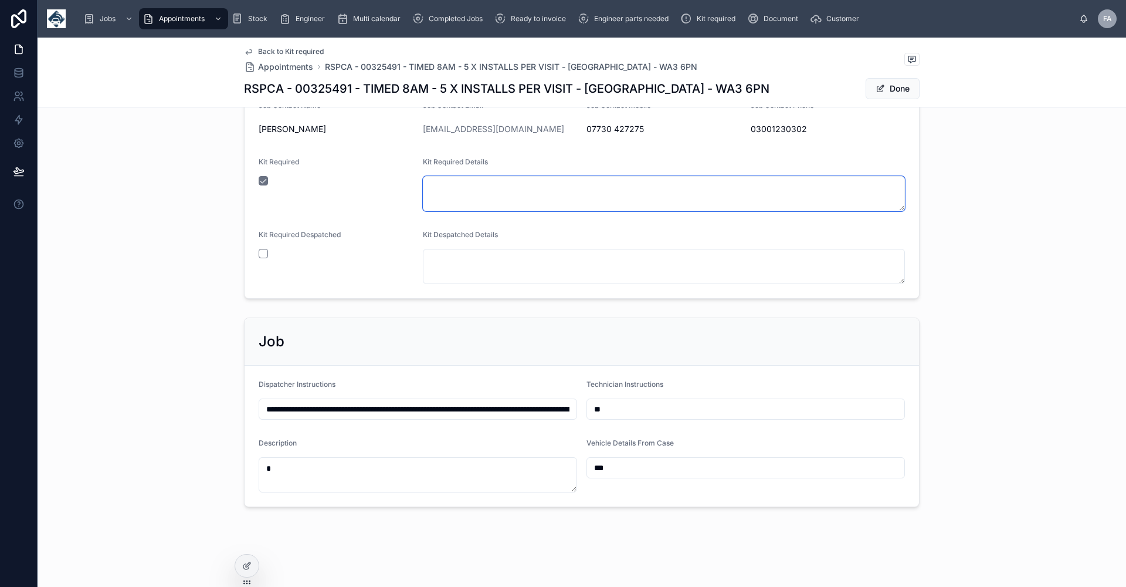
click at [448, 194] on textarea at bounding box center [664, 193] width 483 height 35
type textarea "*"
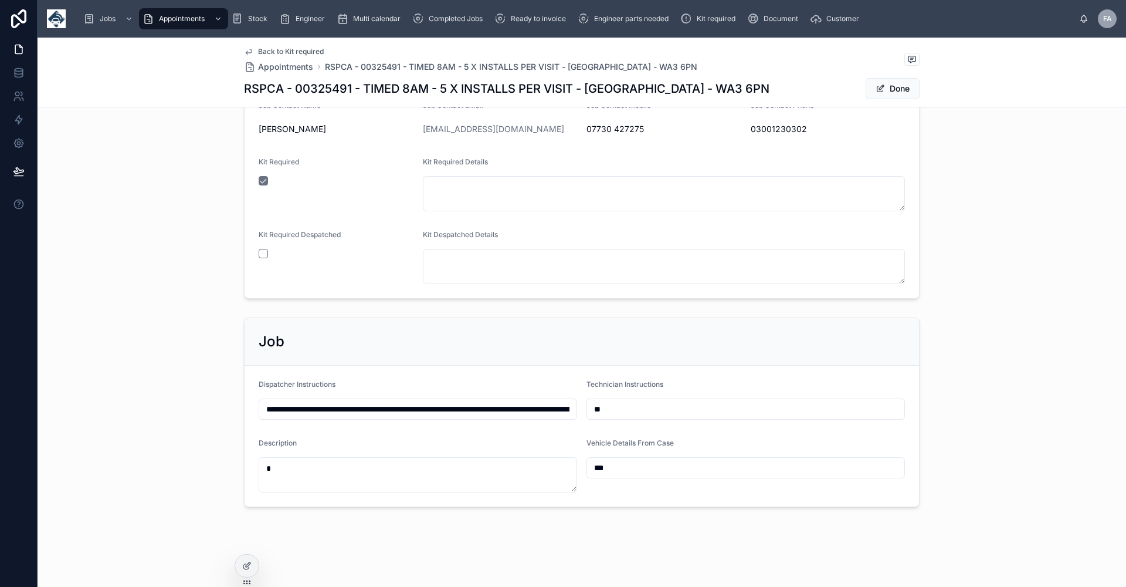
click at [293, 50] on span "Back to Kit required" at bounding box center [291, 51] width 66 height 9
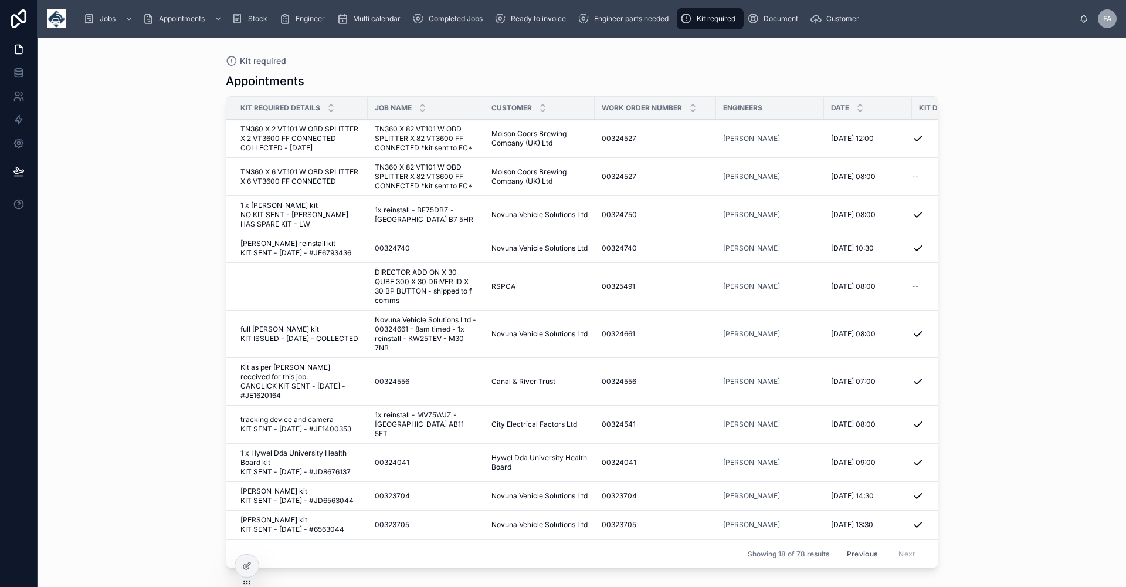
click at [431, 305] on span "DIRECTOR ADD ON X 30 QUBE 300 X 30 DRIVER ID X 30 BP BUTTON - shipped to f comms" at bounding box center [426, 286] width 103 height 38
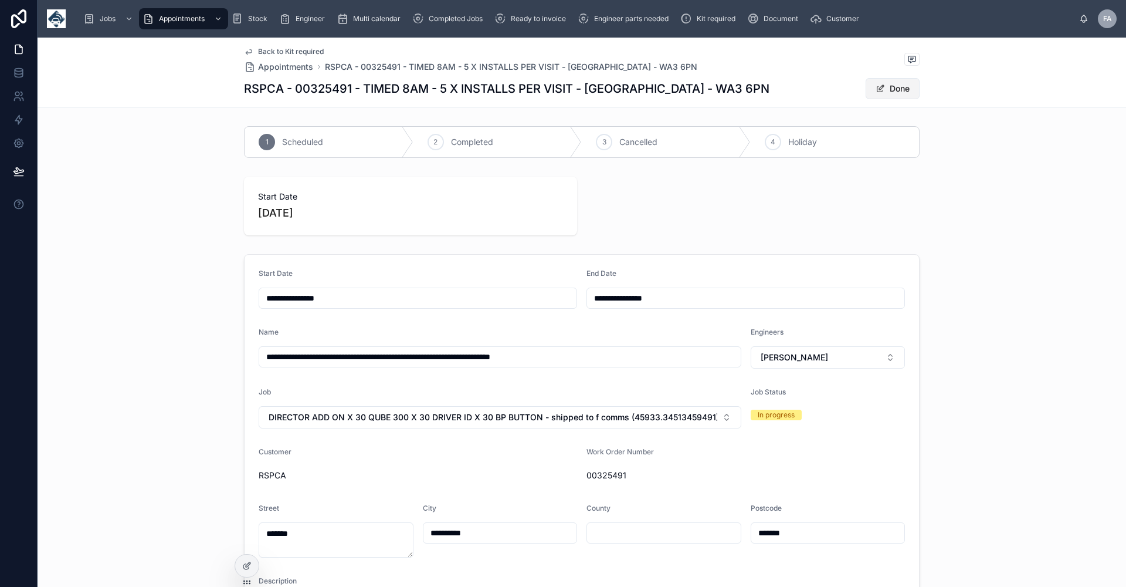
click at [888, 92] on button "Done" at bounding box center [893, 88] width 54 height 21
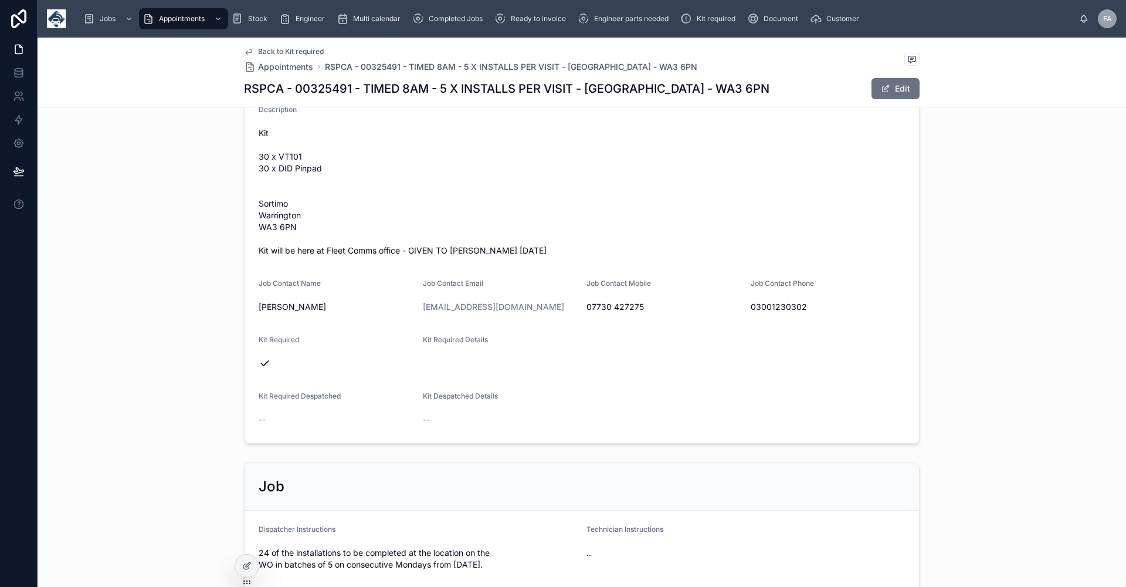
scroll to position [466, 0]
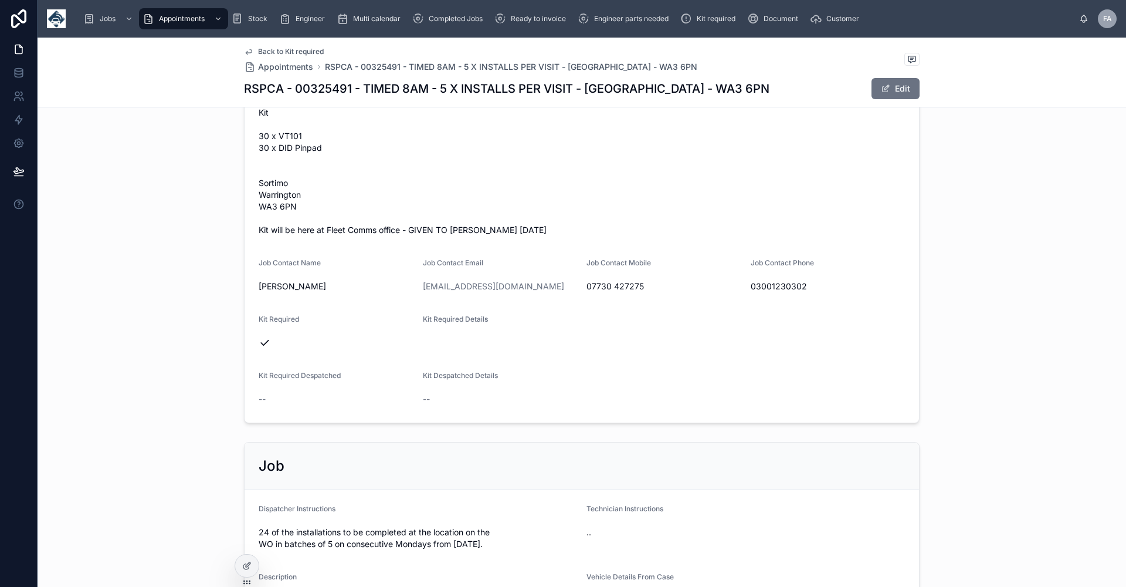
click at [465, 341] on div "Kit Required Details" at bounding box center [664, 333] width 483 height 38
click at [456, 390] on div "--" at bounding box center [664, 399] width 483 height 19
click at [901, 89] on button "Edit" at bounding box center [896, 88] width 48 height 21
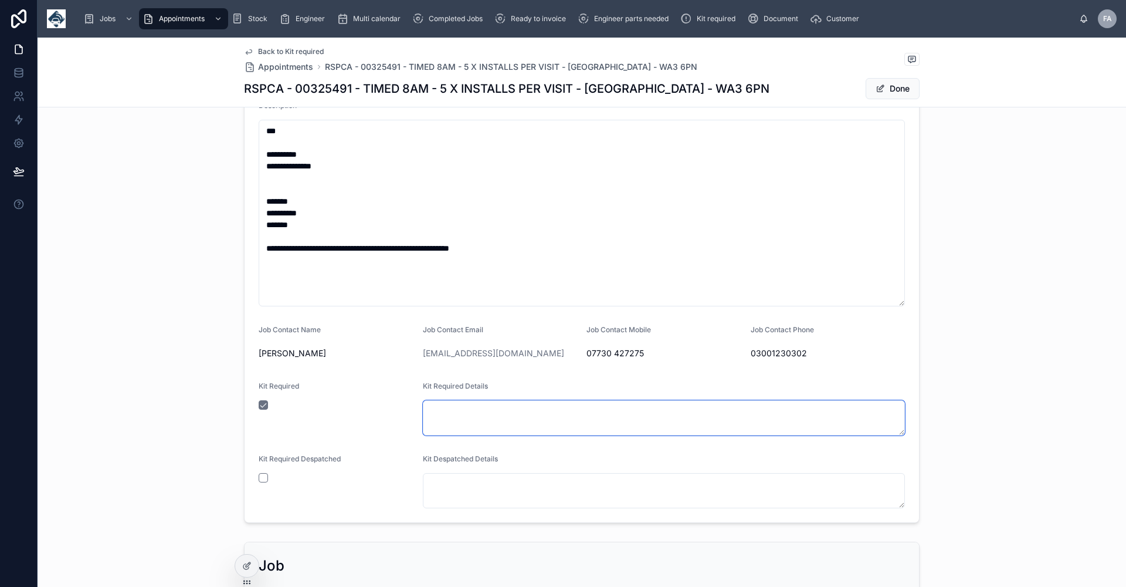
click at [431, 414] on textarea at bounding box center [664, 417] width 483 height 35
click at [260, 477] on button "button" at bounding box center [263, 477] width 9 height 9
click at [425, 410] on textarea "**********" at bounding box center [664, 417] width 483 height 35
type textarea "**********"
click at [895, 90] on button "Done" at bounding box center [893, 88] width 54 height 21
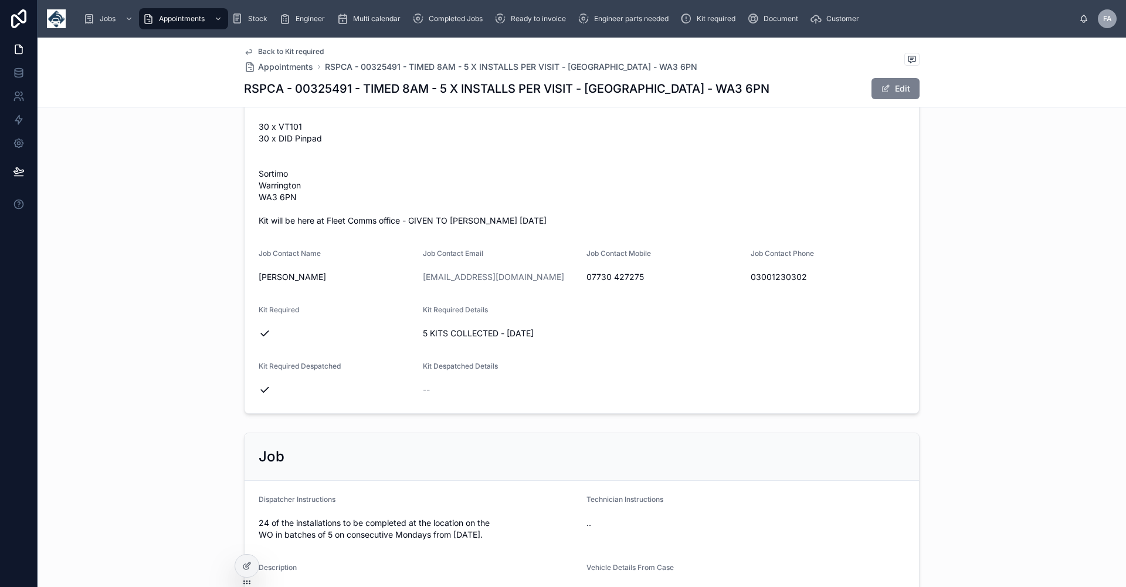
scroll to position [466, 0]
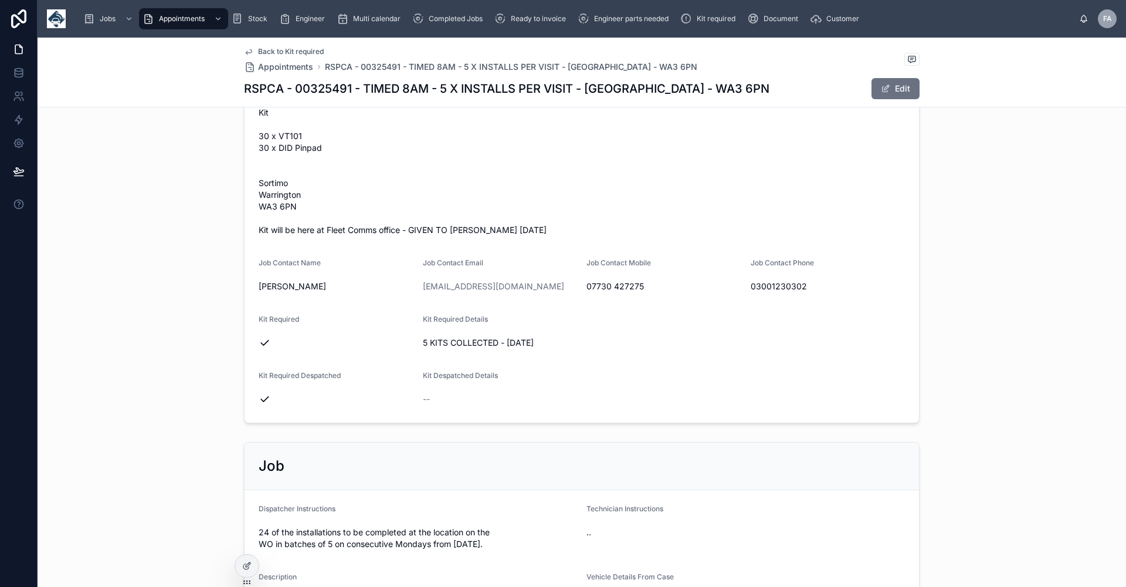
click at [301, 53] on span "Back to Kit required" at bounding box center [291, 51] width 66 height 9
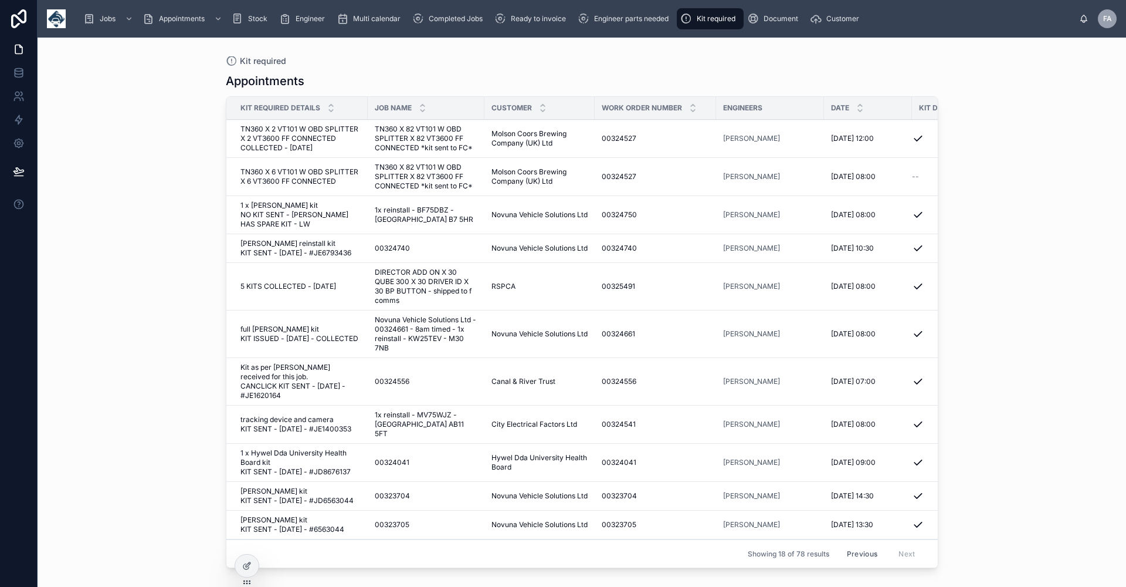
click at [412, 185] on span "TN360 X 82 VT101 W OBD SPLITTER X 82 VT3600 FF CONNECTED *kit sent to FC*" at bounding box center [426, 176] width 103 height 28
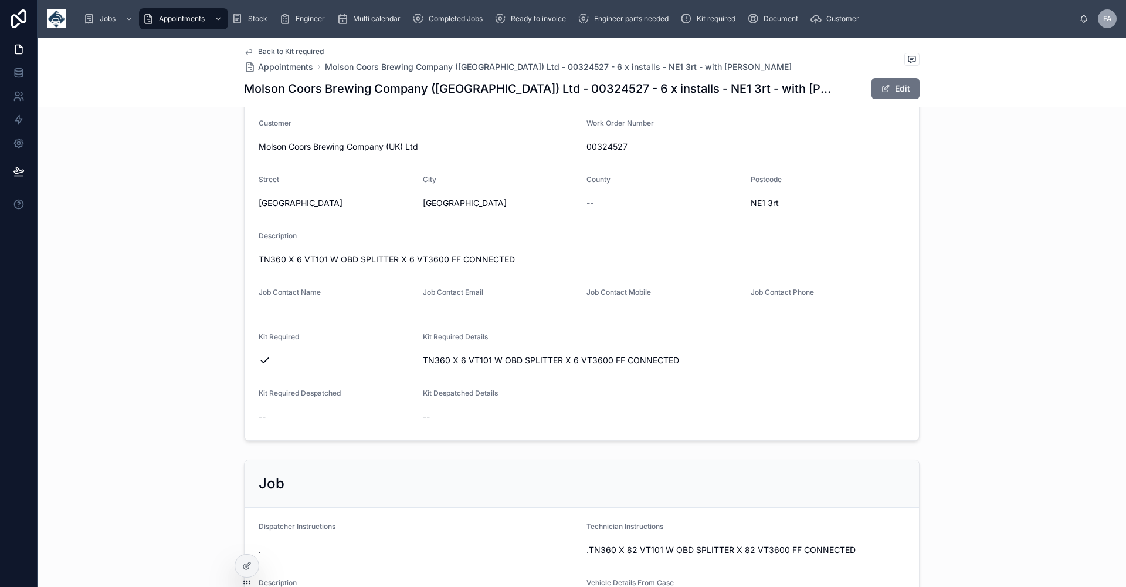
scroll to position [352, 0]
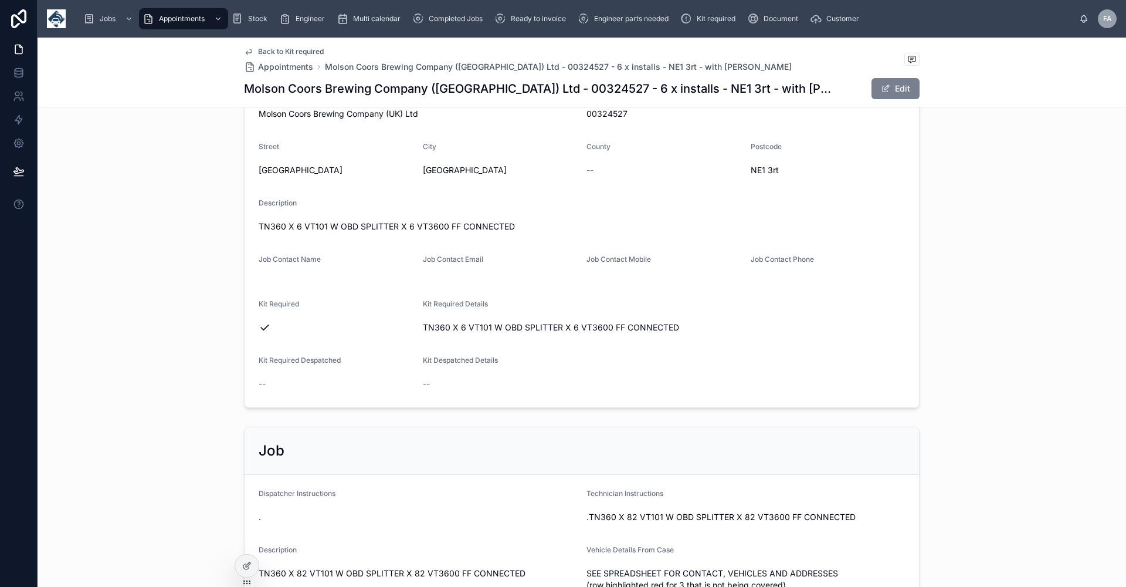
click at [893, 88] on button "Edit" at bounding box center [896, 88] width 48 height 21
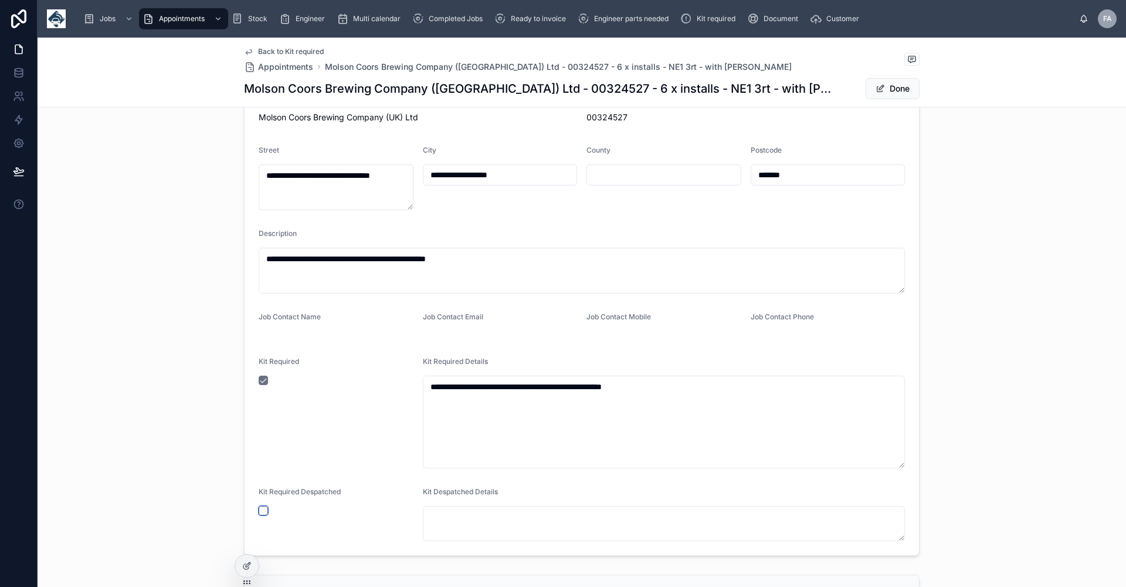
click at [261, 510] on button "button" at bounding box center [263, 510] width 9 height 9
type input "**********"
click at [902, 89] on button "Done" at bounding box center [893, 88] width 54 height 21
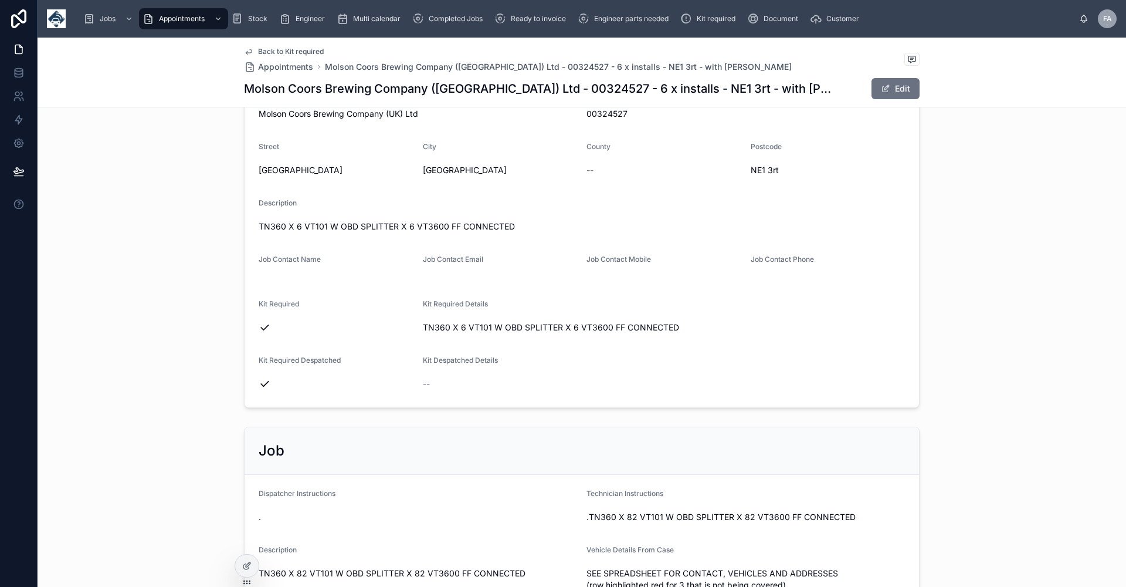
click at [286, 51] on span "Back to Kit required" at bounding box center [291, 51] width 66 height 9
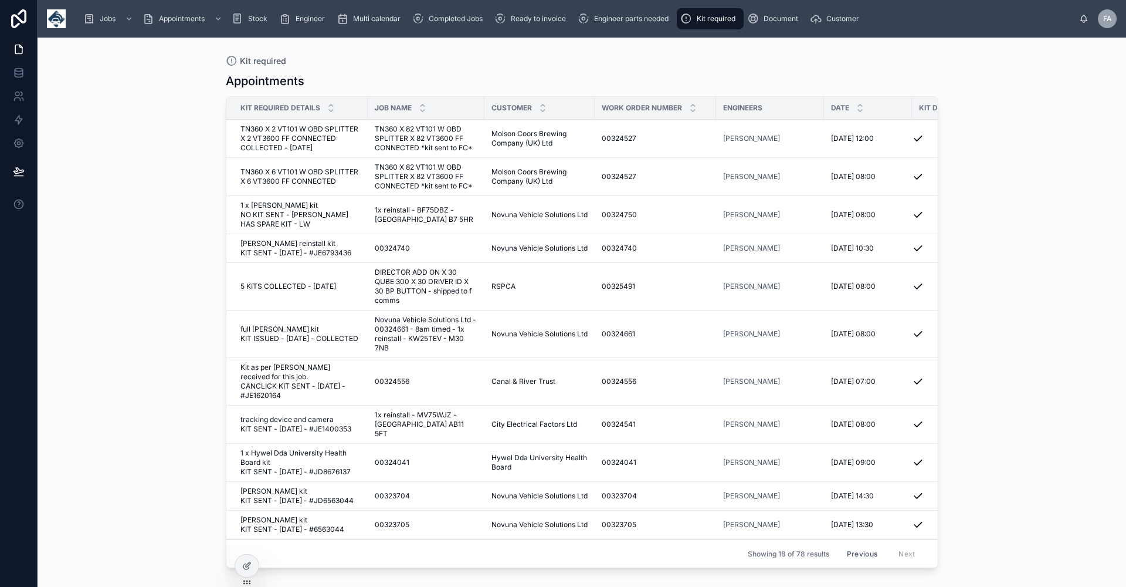
click at [852, 544] on button "Previous" at bounding box center [862, 553] width 47 height 18
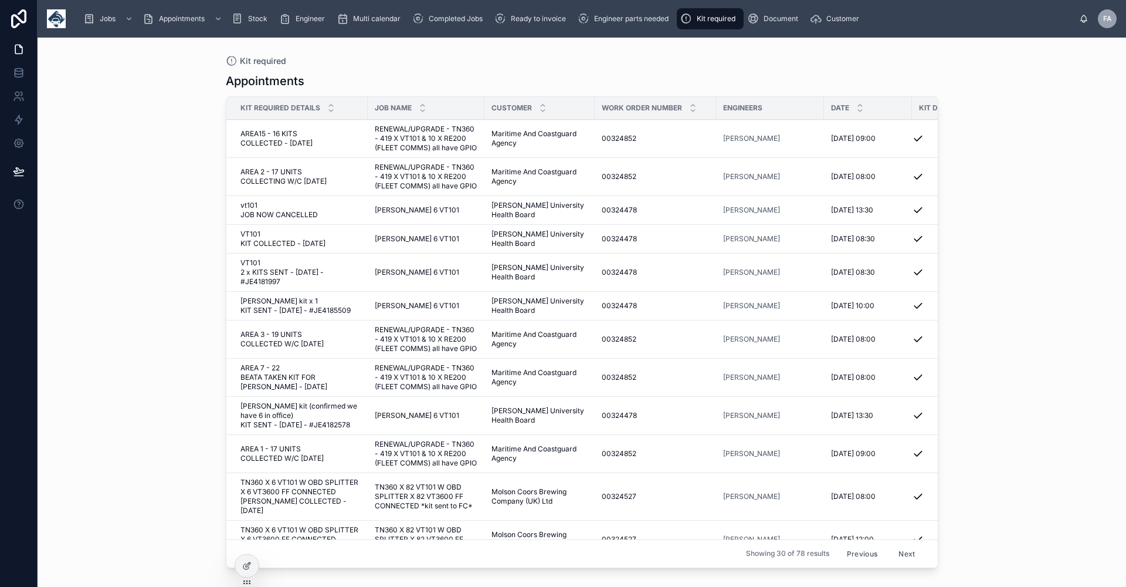
click at [839, 544] on button "Previous" at bounding box center [862, 553] width 47 height 18
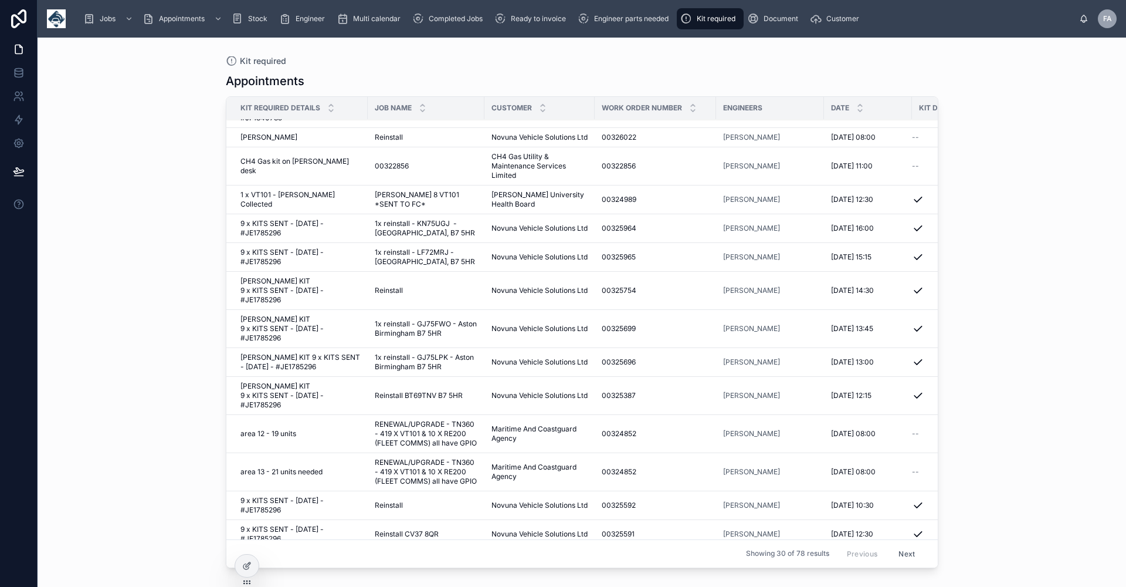
scroll to position [115, 0]
click at [1024, 311] on div "Kit required Appointments Kit Required Details Job Name Customer Work Order Num…" at bounding box center [582, 312] width 1089 height 549
